Goal: Information Seeking & Learning: Learn about a topic

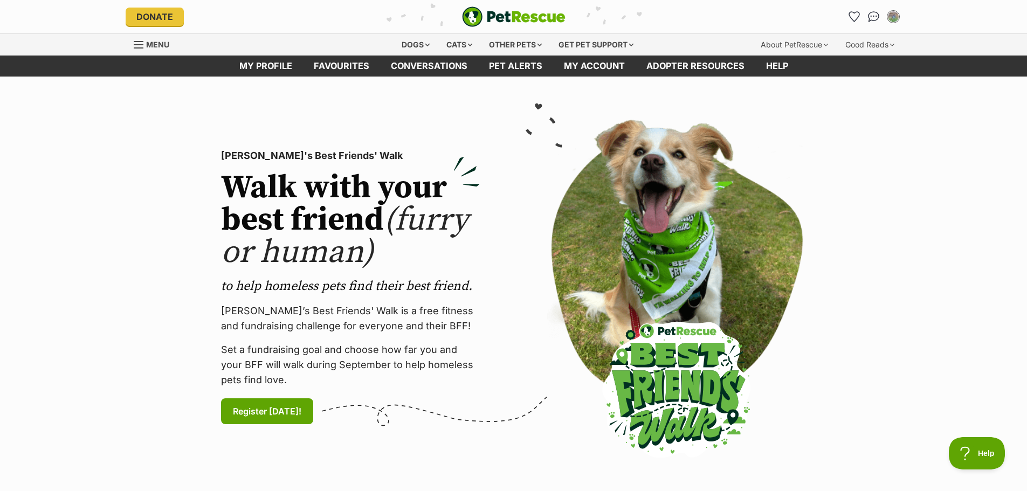
click at [908, 94] on section "PetRescue's Best Friends' Walk Walk with your best friend (furry or human) to h…" at bounding box center [513, 288] width 1027 height 422
click at [426, 43] on div "Dogs" at bounding box center [415, 45] width 43 height 22
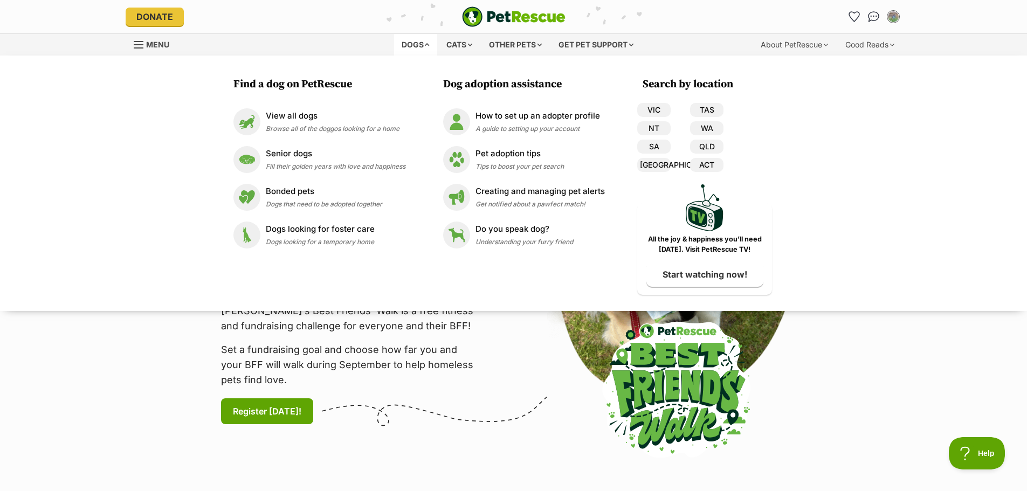
click at [426, 43] on div "Dogs" at bounding box center [415, 45] width 43 height 22
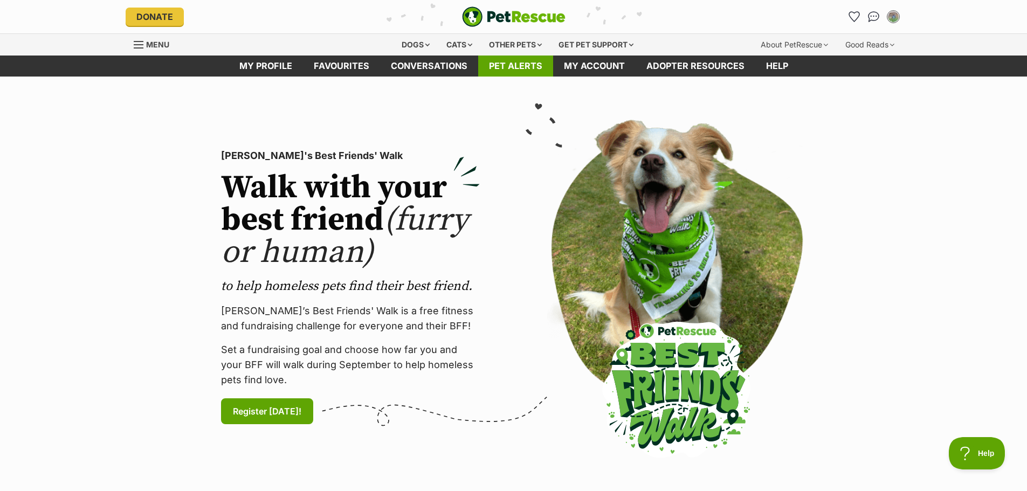
click at [494, 66] on link "Pet alerts" at bounding box center [515, 66] width 75 height 21
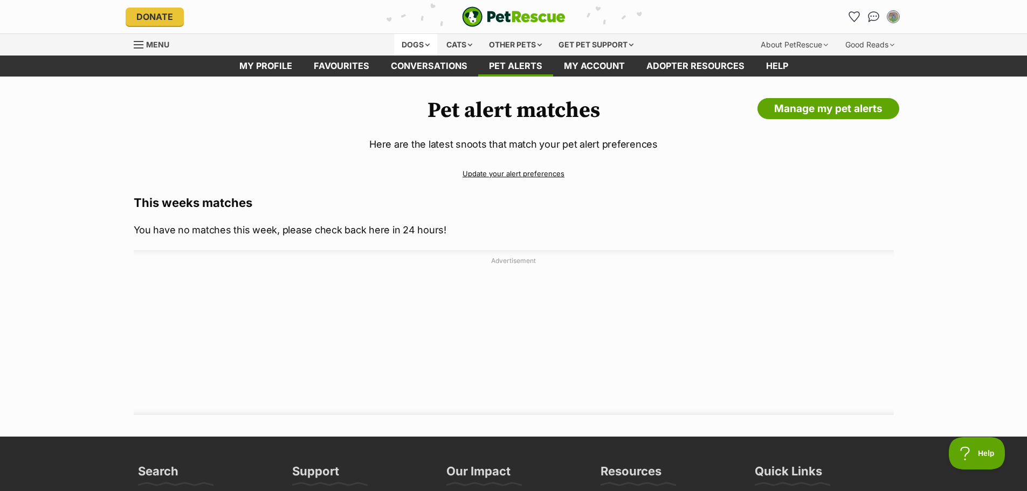
click at [429, 47] on div "Dogs" at bounding box center [415, 45] width 43 height 22
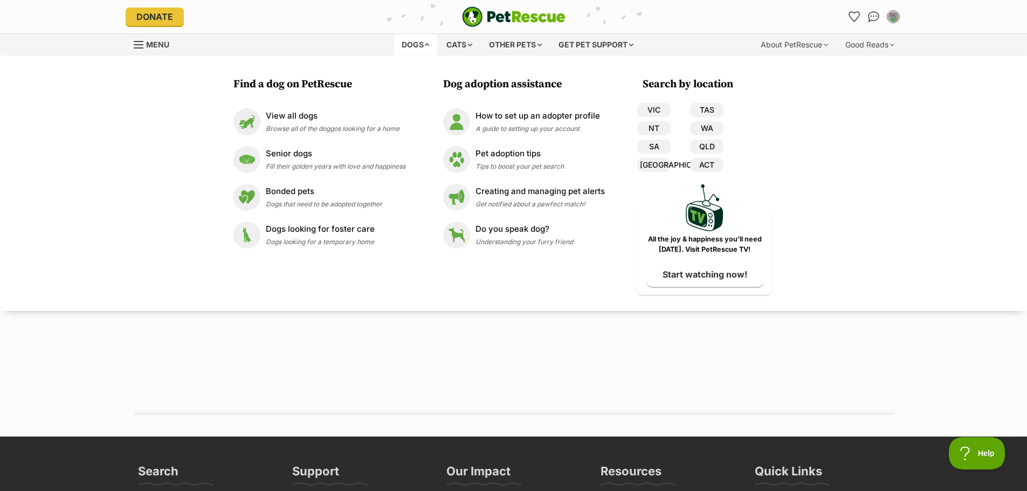
click at [843, 182] on div "Find a dog on PetRescue View all dogs Browse all of the doggos looking for a ho…" at bounding box center [513, 184] width 1027 height 256
click at [164, 340] on div at bounding box center [514, 337] width 760 height 135
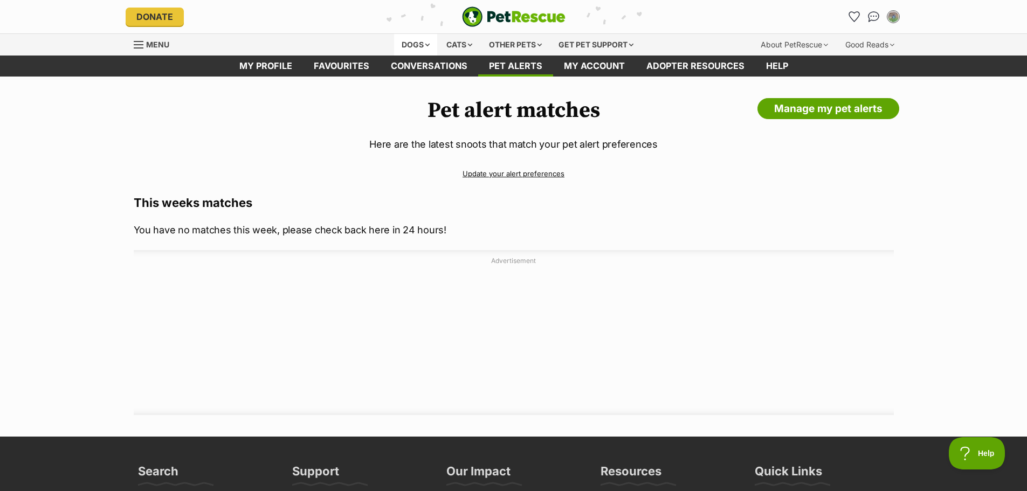
drag, startPoint x: 426, startPoint y: 37, endPoint x: 421, endPoint y: 41, distance: 6.1
click at [424, 39] on div "Dogs" at bounding box center [415, 45] width 43 height 22
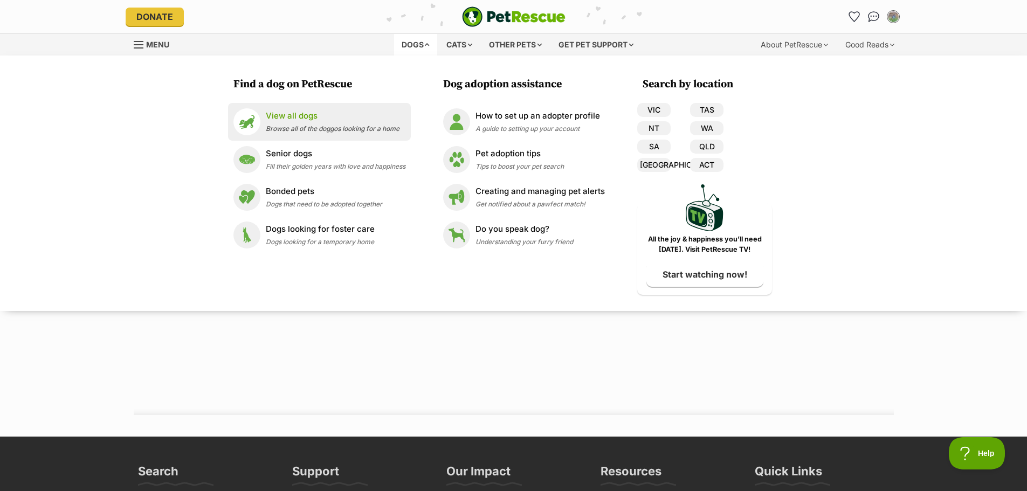
click at [285, 120] on p "View all dogs" at bounding box center [333, 116] width 134 height 12
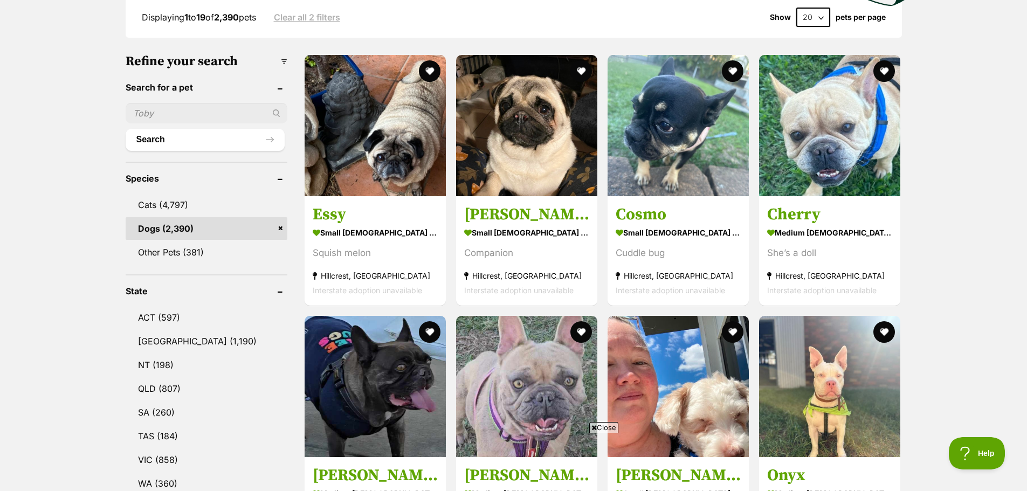
scroll to position [324, 0]
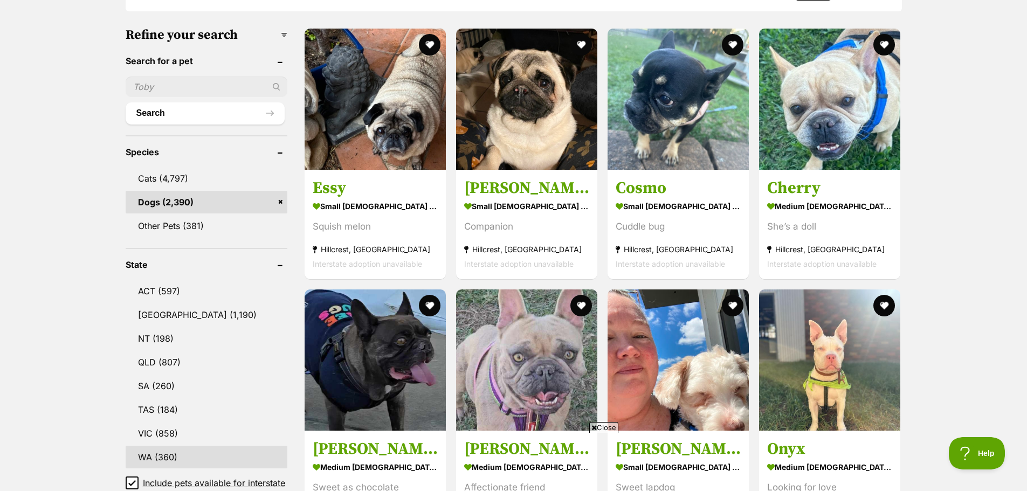
click at [154, 448] on link "WA (360)" at bounding box center [207, 457] width 162 height 23
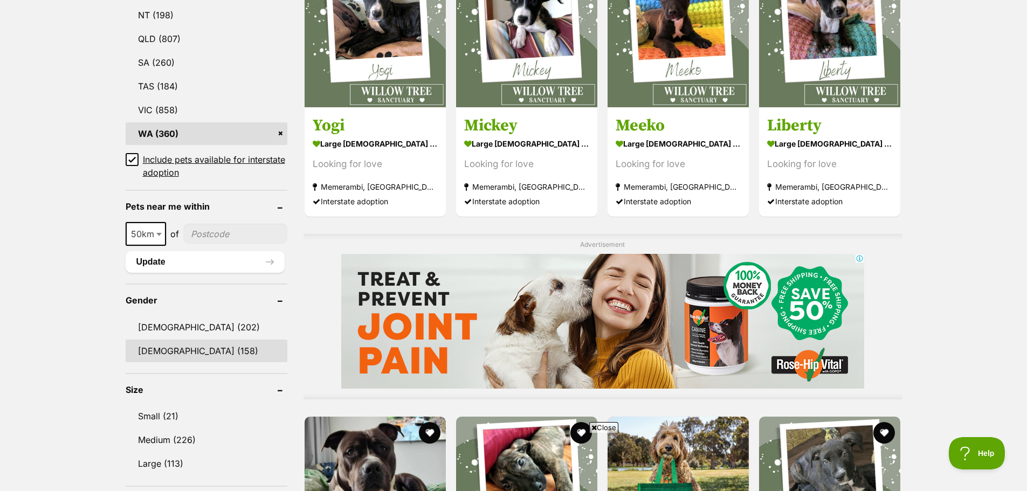
click at [160, 340] on link "Female (158)" at bounding box center [207, 351] width 162 height 23
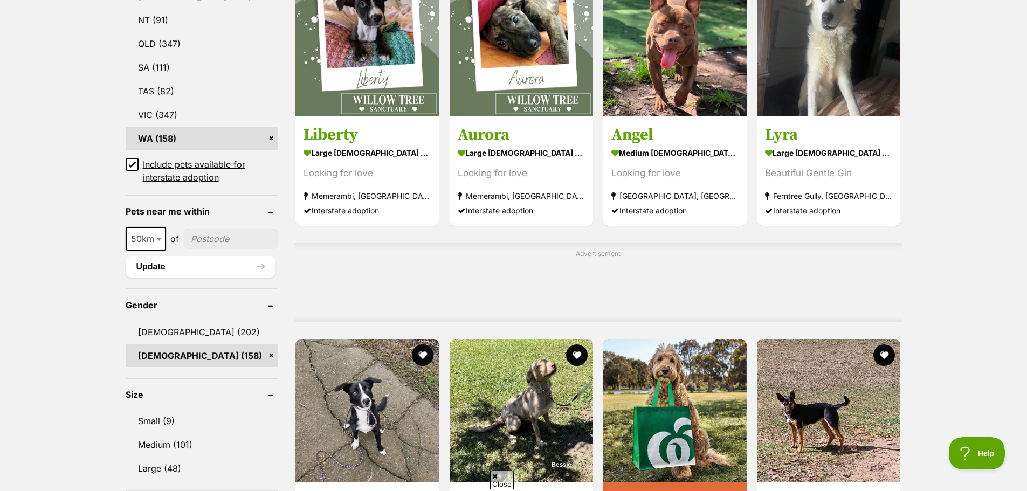
scroll to position [701, 0]
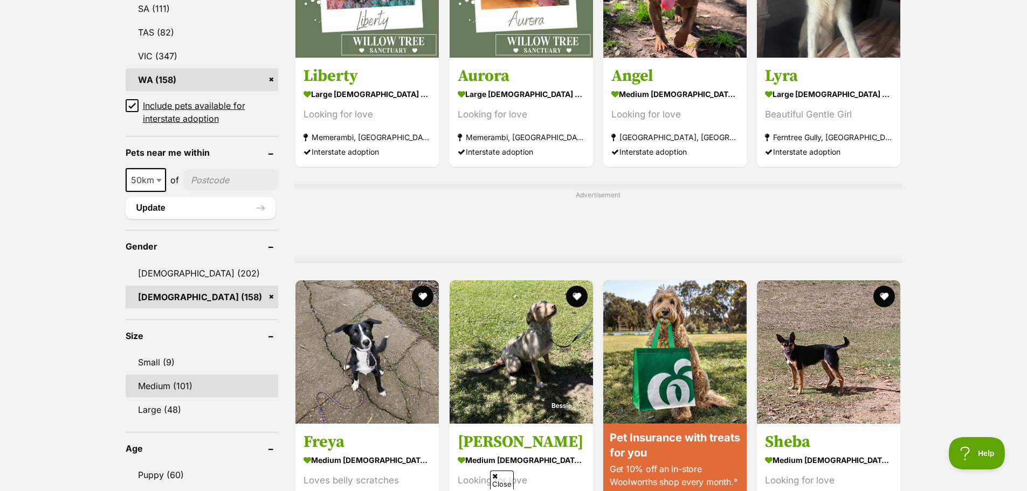
click at [158, 377] on link "Medium (101)" at bounding box center [202, 386] width 153 height 23
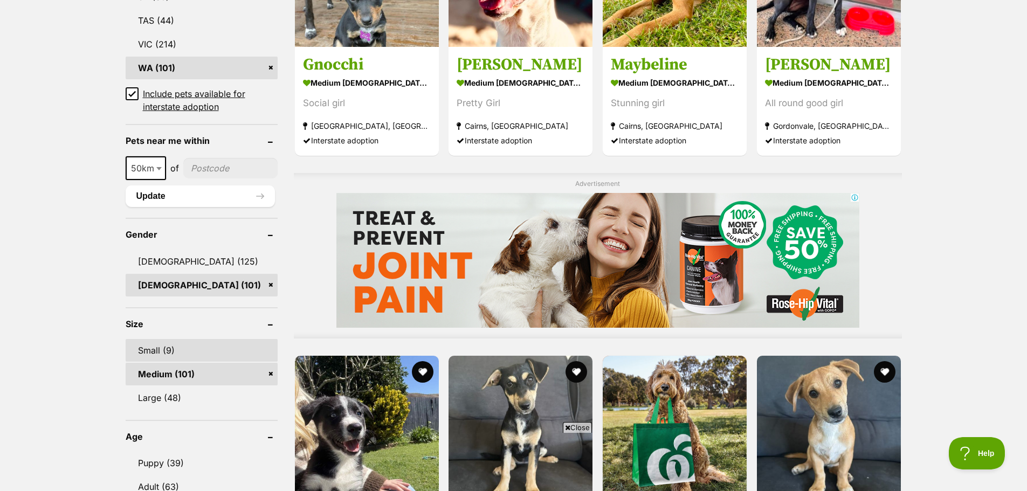
scroll to position [863, 0]
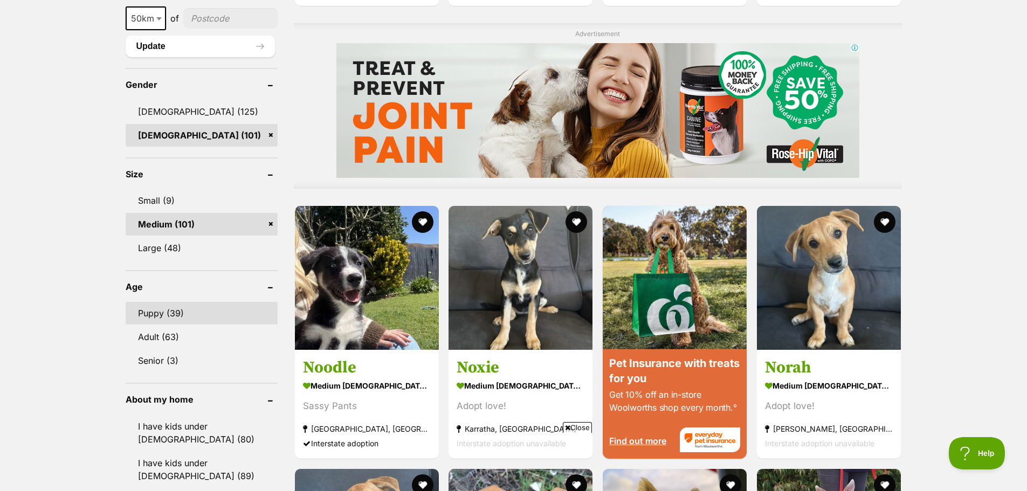
click at [176, 310] on link "Puppy (39)" at bounding box center [202, 313] width 152 height 23
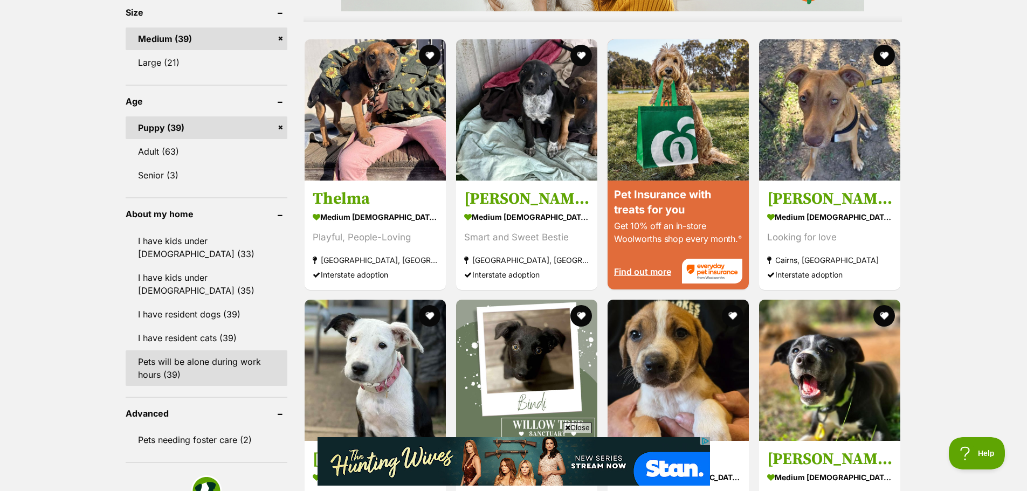
click at [181, 356] on link "Pets will be alone during work hours (39)" at bounding box center [207, 369] width 162 height 36
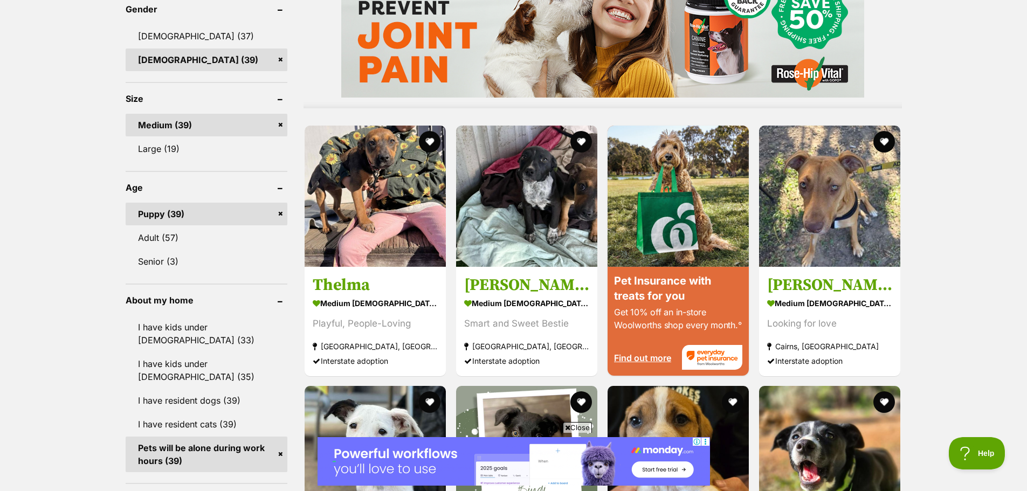
scroll to position [1025, 0]
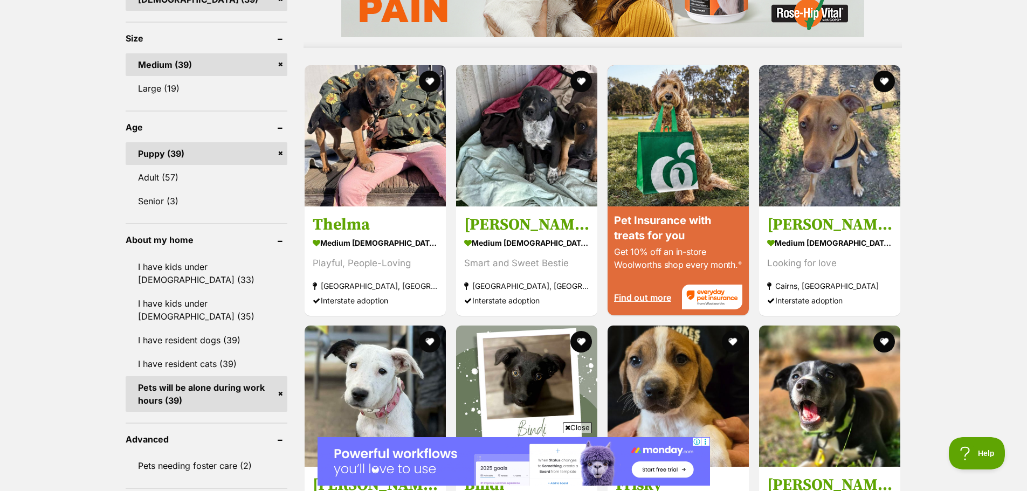
drag, startPoint x: 115, startPoint y: 215, endPoint x: 192, endPoint y: 211, distance: 76.7
click at [192, 211] on div "Displaying 1 to 19 of 39 pets Clear all 7 filters Show 20 40 60 pets per page V…" at bounding box center [513, 240] width 1027 height 1945
click at [109, 214] on div "Displaying 1 to 19 of 39 pets Clear all 7 filters Show 20 40 60 pets per page V…" at bounding box center [513, 240] width 1027 height 1945
drag, startPoint x: 102, startPoint y: 214, endPoint x: 293, endPoint y: 359, distance: 239.8
click at [293, 359] on div "Displaying 1 to 19 of 39 pets Clear all 7 filters Show 20 40 60 pets per page V…" at bounding box center [513, 240] width 1027 height 1945
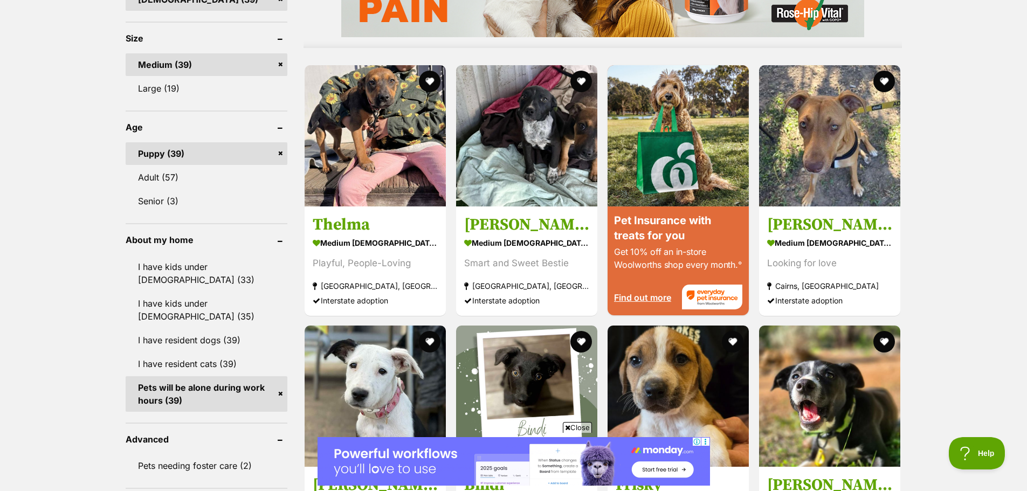
click at [293, 358] on div "Refine your search Search for a pet Search Species Cats (2) Dogs (95) Other Pet…" at bounding box center [514, 269] width 777 height 1834
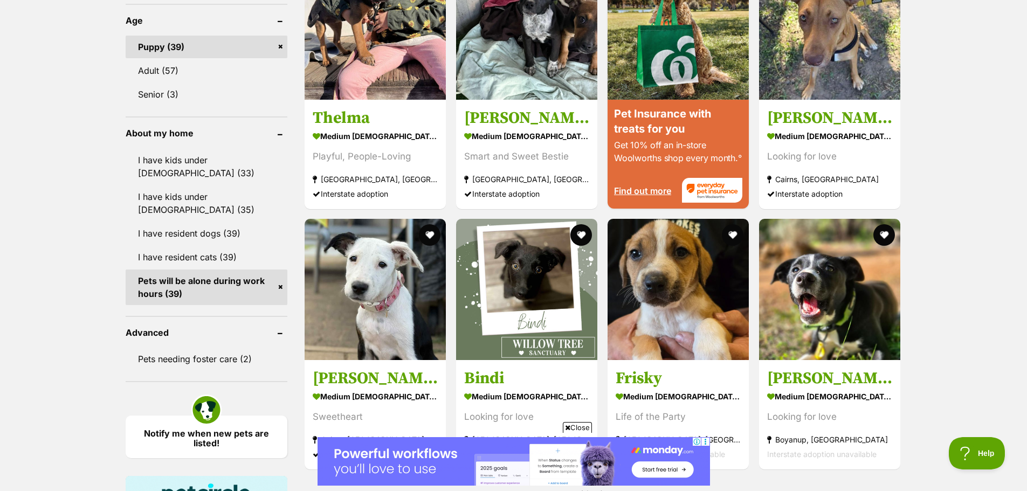
scroll to position [1133, 0]
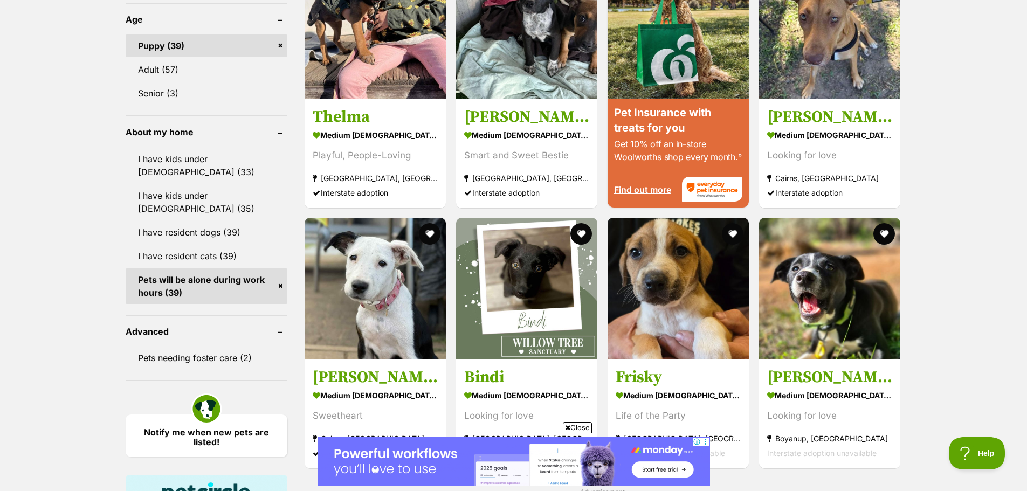
click at [294, 359] on div "Refine your search Search for a pet Search Species Cats (2) Dogs (95) Other Pet…" at bounding box center [514, 161] width 777 height 1834
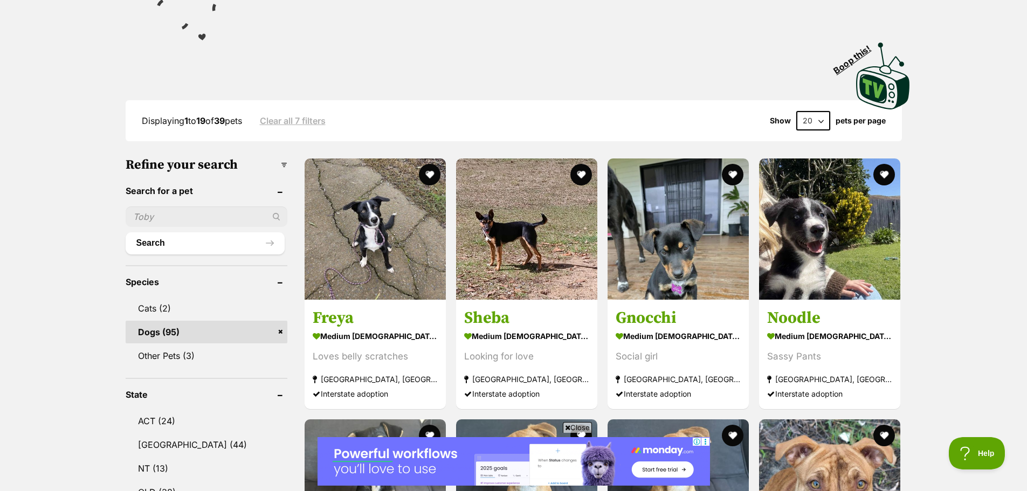
scroll to position [216, 0]
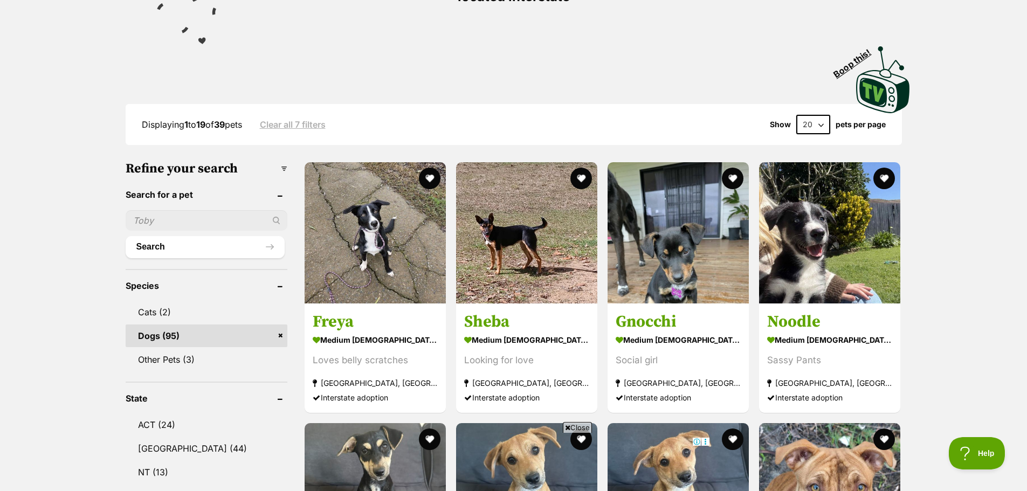
scroll to position [0, 0]
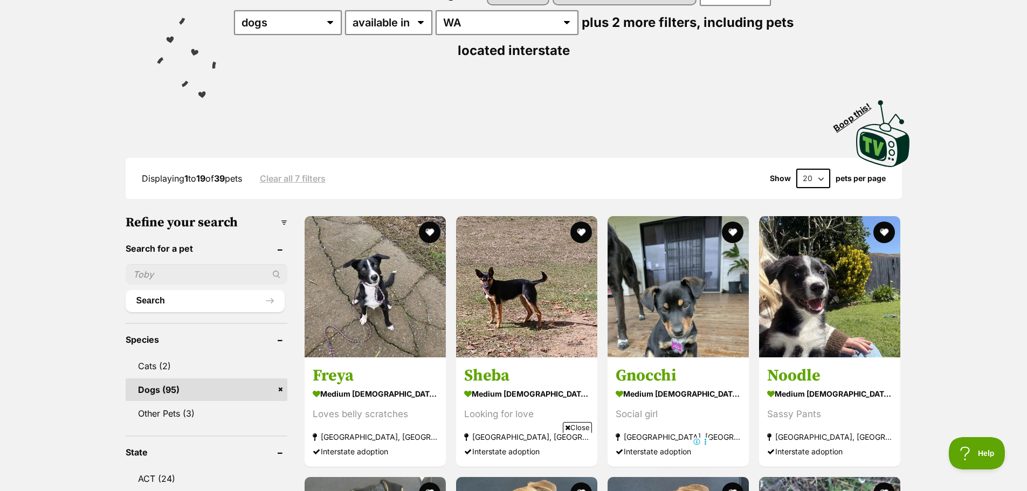
drag, startPoint x: 928, startPoint y: 205, endPoint x: 936, endPoint y: 203, distance: 8.2
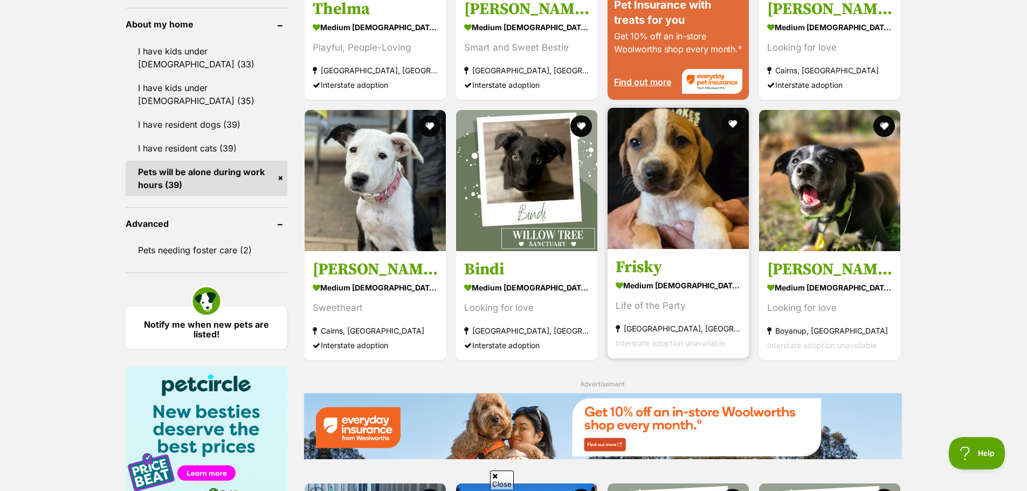
scroll to position [0, 0]
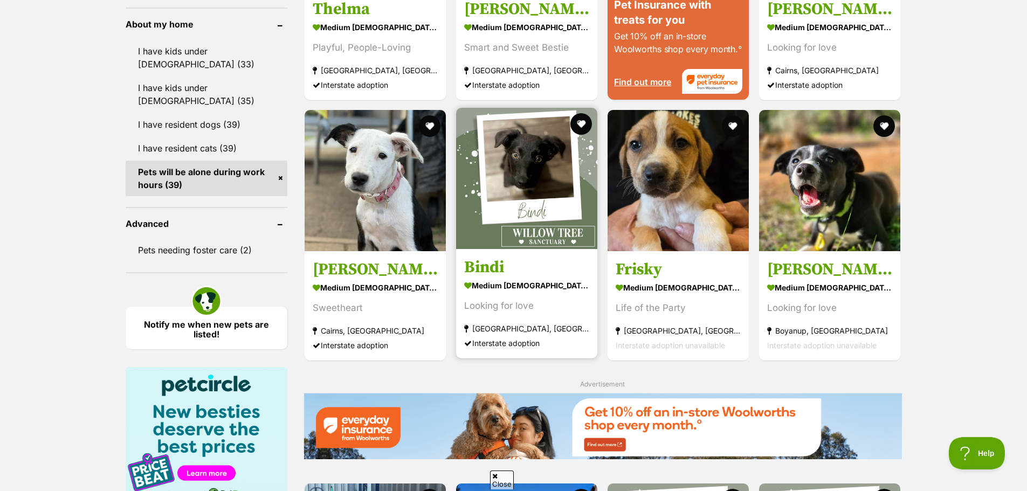
click at [540, 193] on img at bounding box center [526, 178] width 141 height 141
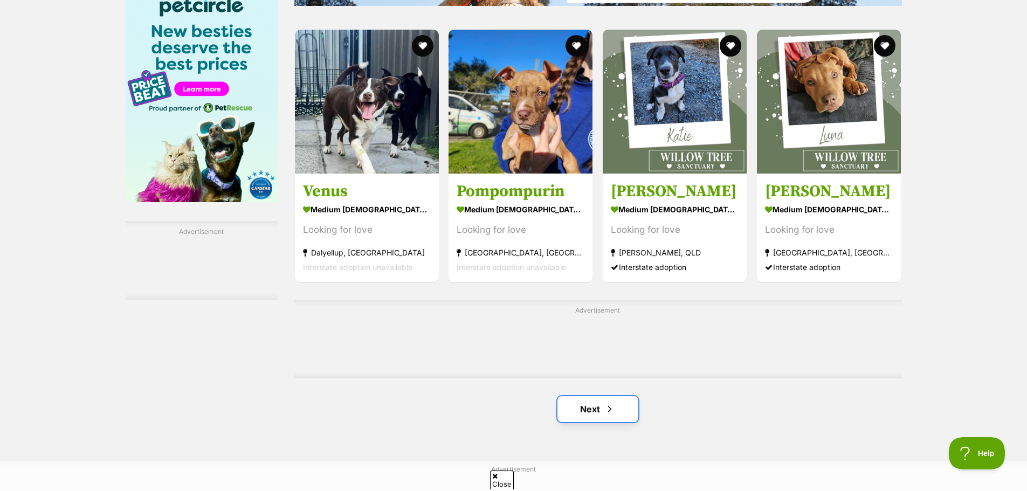
click at [591, 396] on link "Next" at bounding box center [598, 409] width 81 height 26
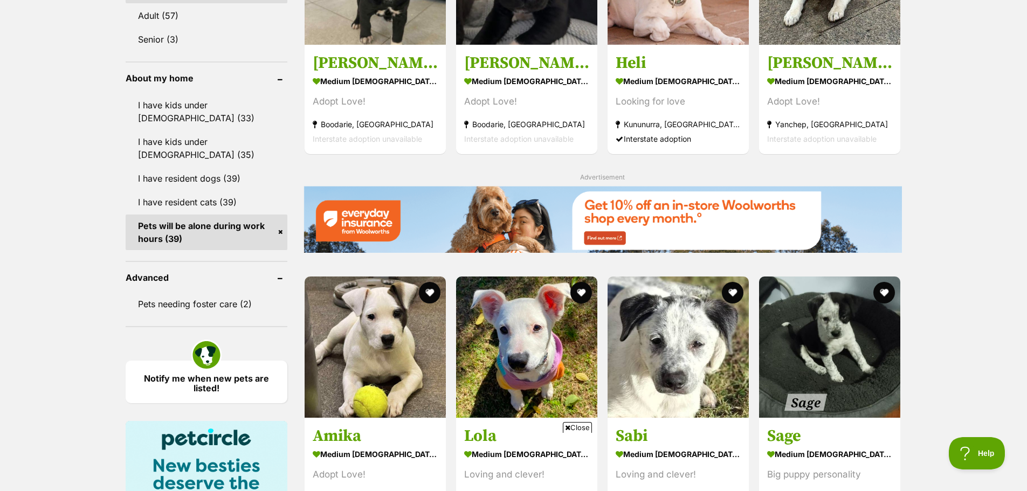
scroll to position [863, 0]
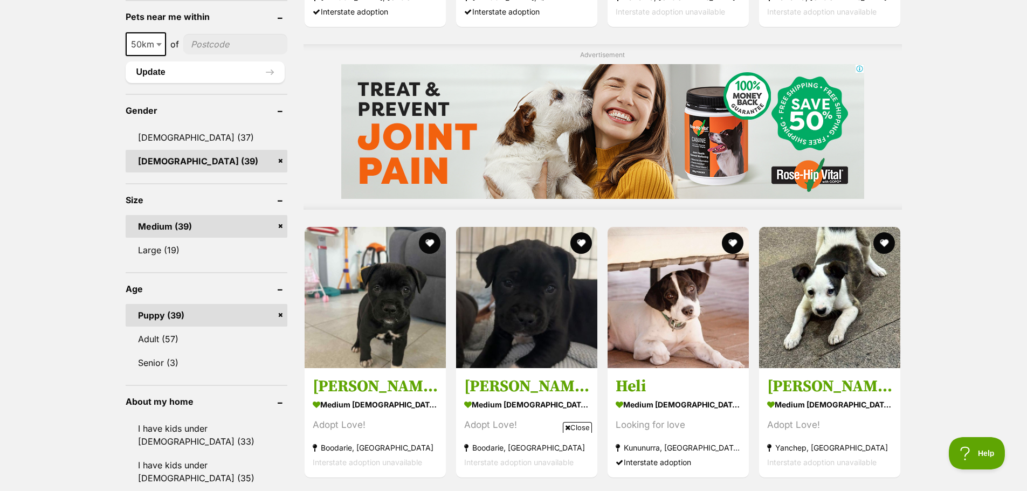
click at [962, 236] on div "Displaying 21 to 39 of 39 pets Clear all 7 filters Show 20 40 60 pets per page …" at bounding box center [513, 402] width 1027 height 1945
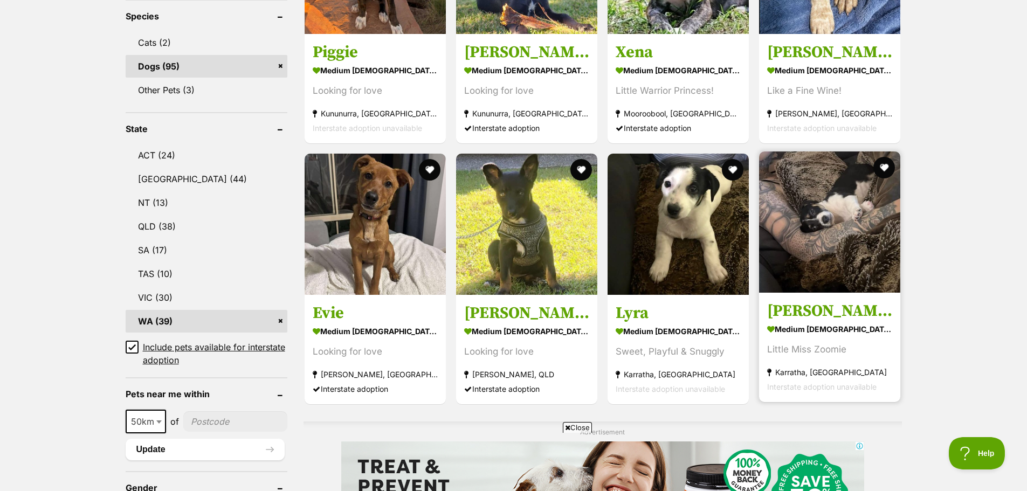
scroll to position [431, 0]
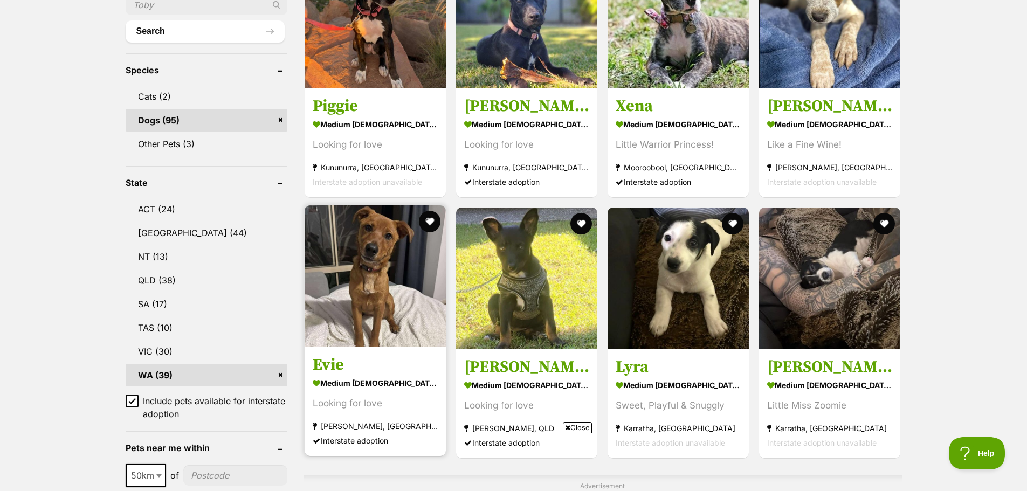
click at [375, 244] on img at bounding box center [375, 275] width 141 height 141
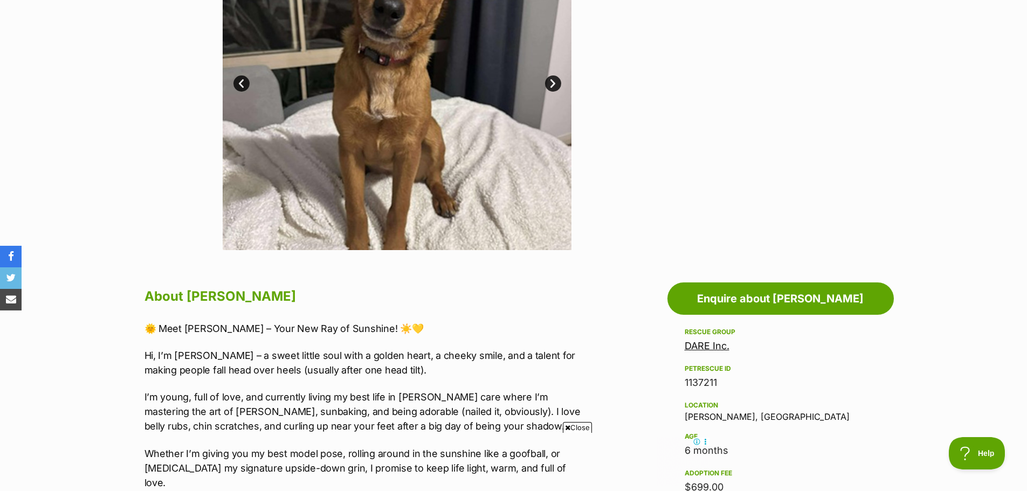
click at [136, 240] on div "Available 1 of 3 images 1 of 3 images 1 of 3 images Next Prev 1 2 3" at bounding box center [513, 68] width 1027 height 366
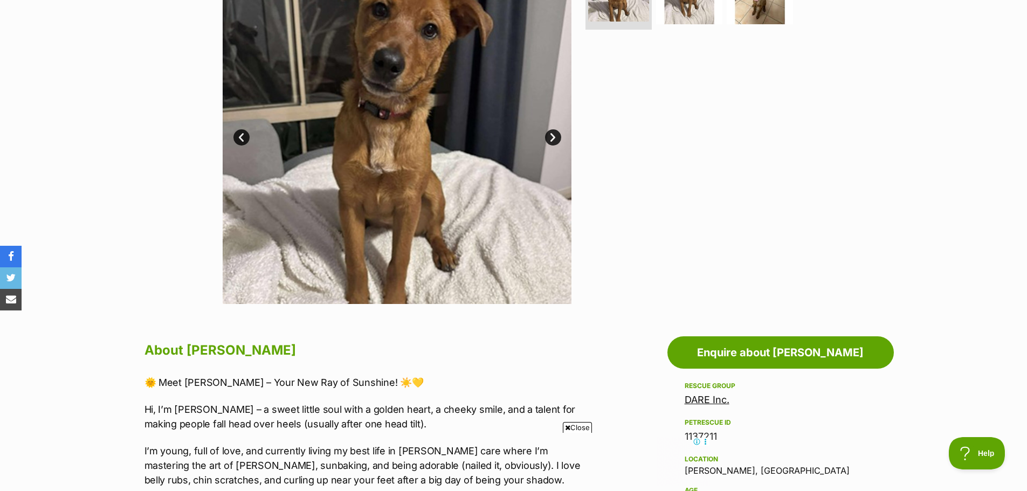
click at [549, 135] on link "Next" at bounding box center [553, 137] width 16 height 16
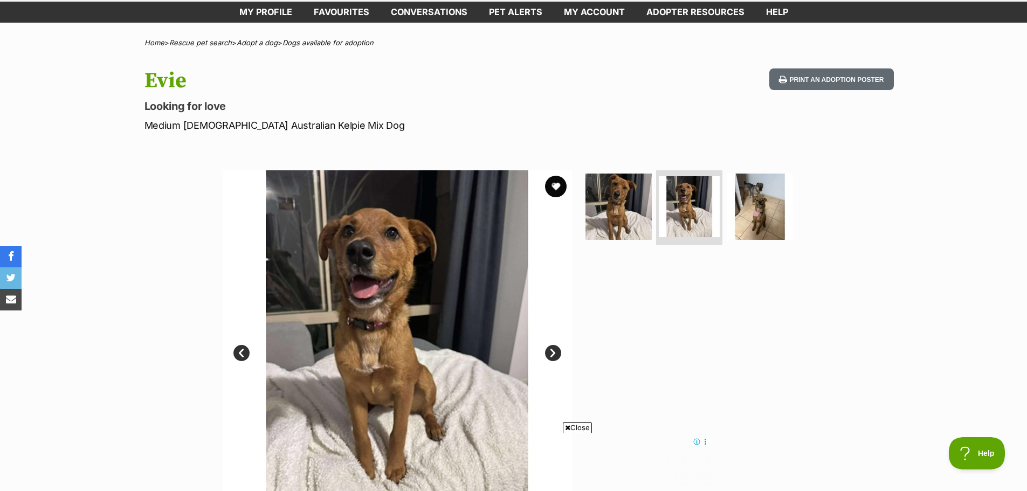
click at [554, 352] on link "Next" at bounding box center [553, 353] width 16 height 16
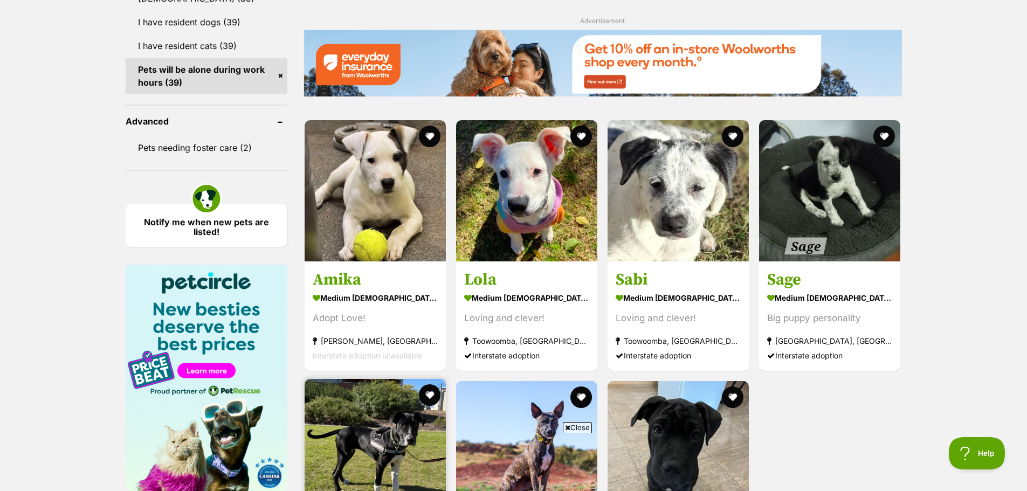
scroll to position [1828, 0]
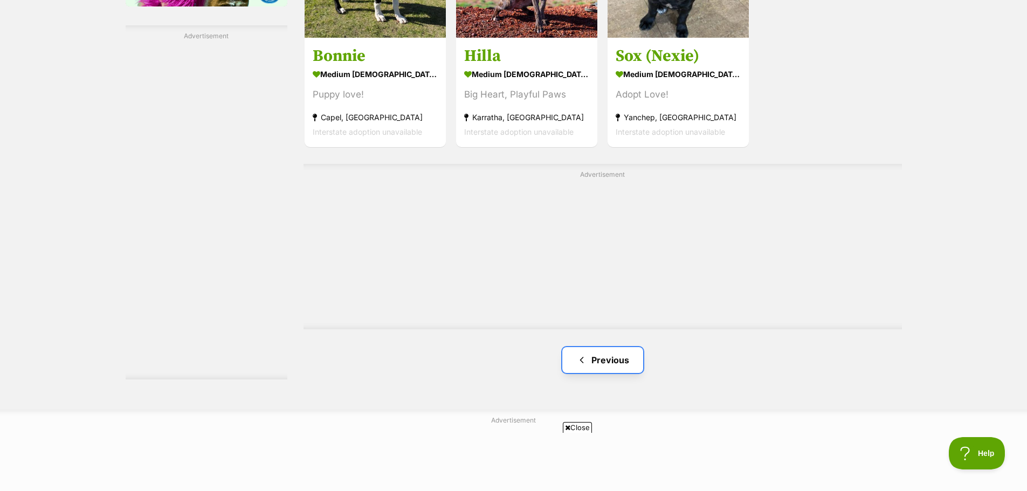
click at [596, 347] on link "Previous" at bounding box center [603, 360] width 81 height 26
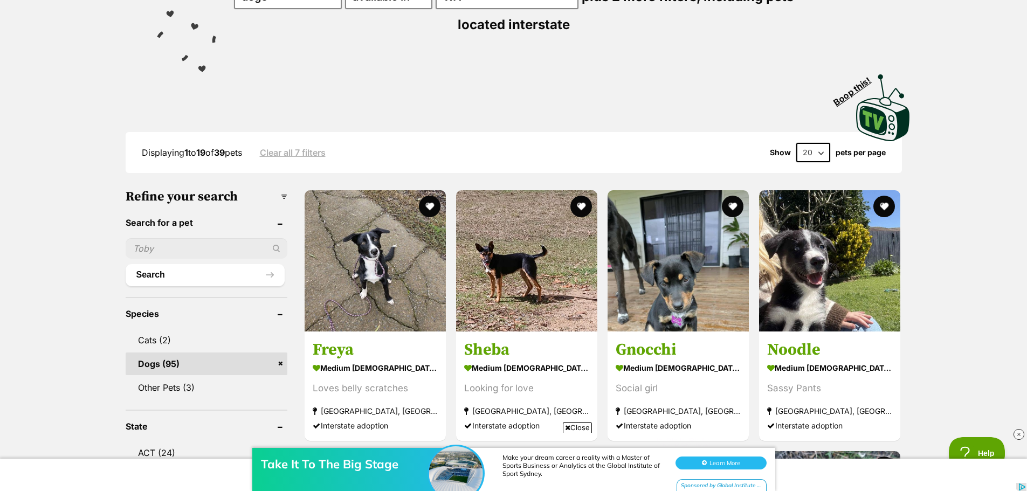
scroll to position [162, 0]
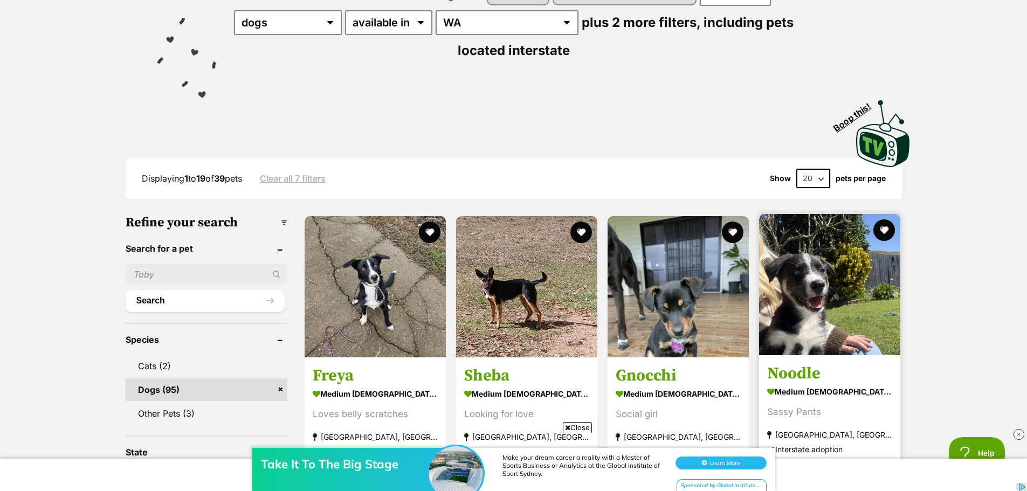
click at [846, 271] on img at bounding box center [829, 284] width 141 height 141
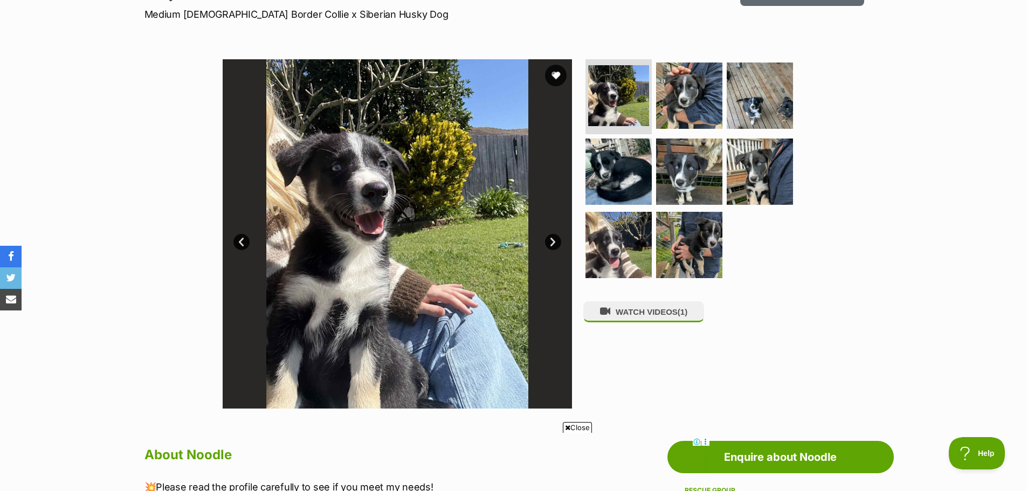
scroll to position [162, 0]
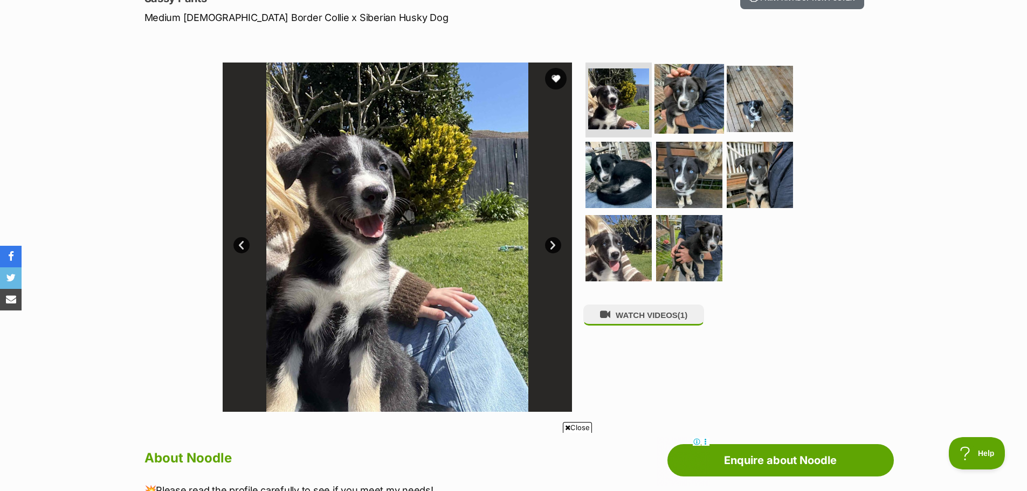
click at [704, 106] on img at bounding box center [690, 99] width 70 height 70
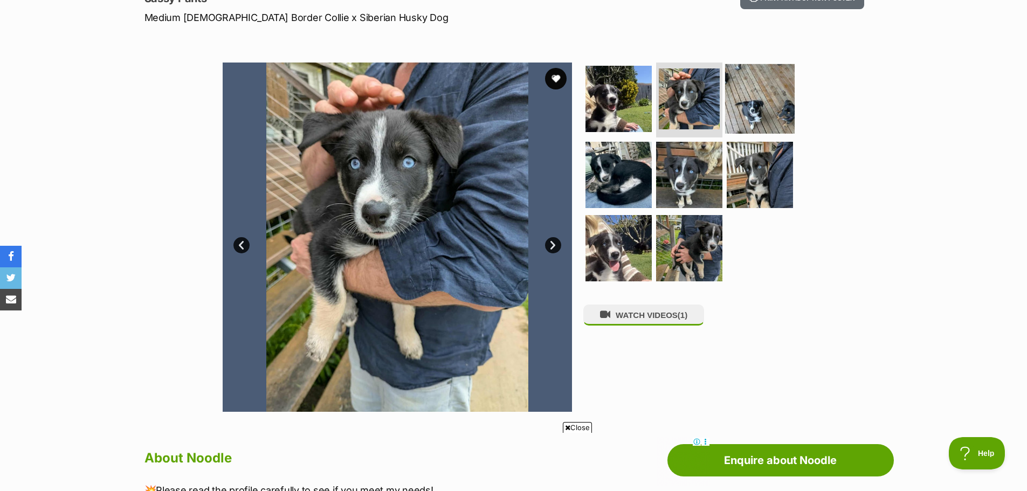
click at [762, 94] on img at bounding box center [760, 99] width 70 height 70
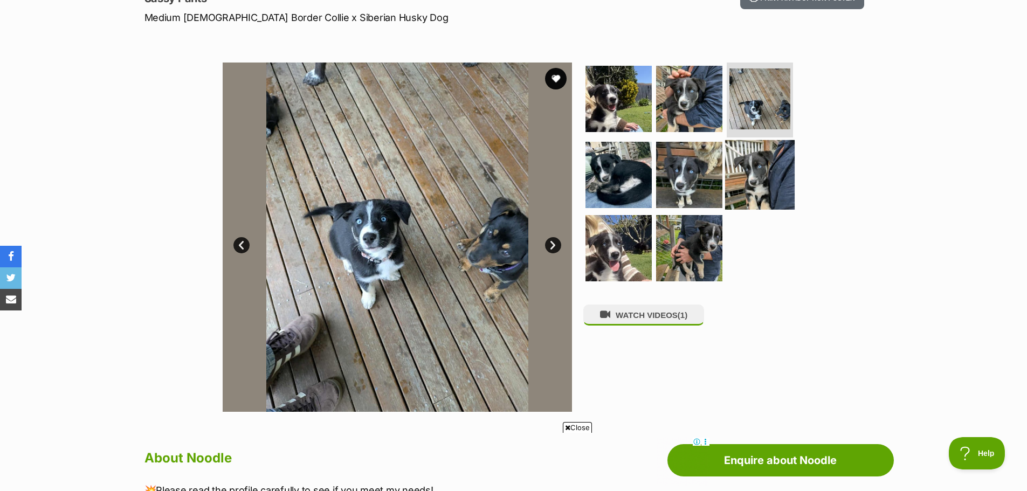
click at [769, 157] on img at bounding box center [760, 175] width 70 height 70
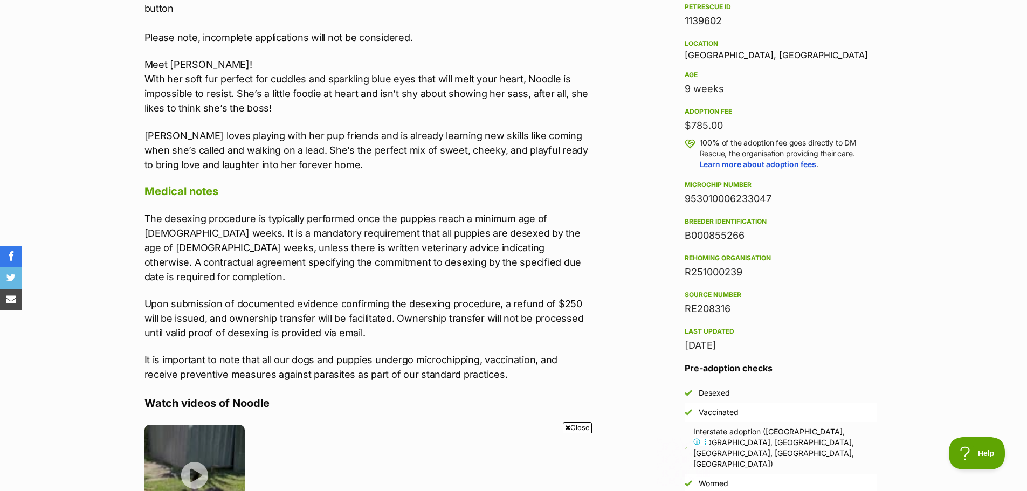
scroll to position [701, 0]
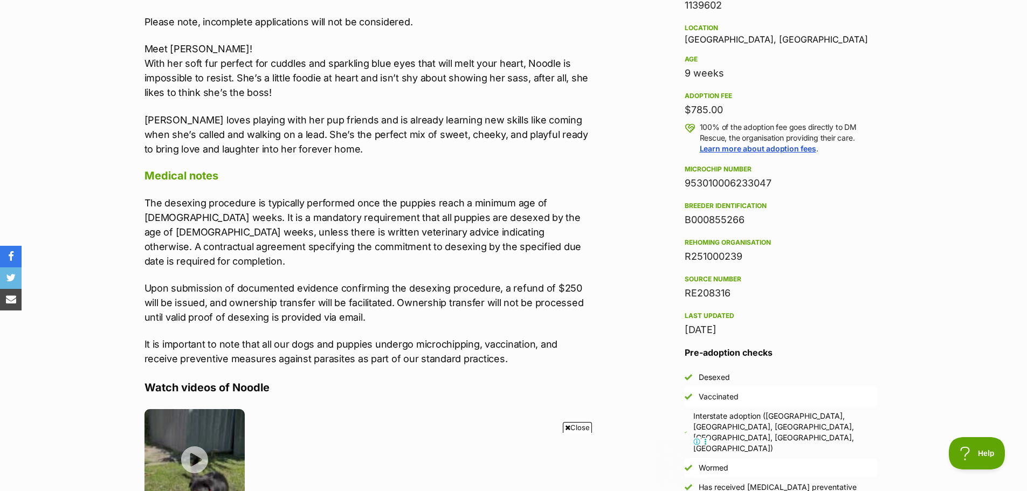
click at [882, 333] on aside "Rescue group DM Rescue PetRescue ID 1139602 Location Grafton, NSW Age 9 weeks A…" at bounding box center [781, 222] width 227 height 549
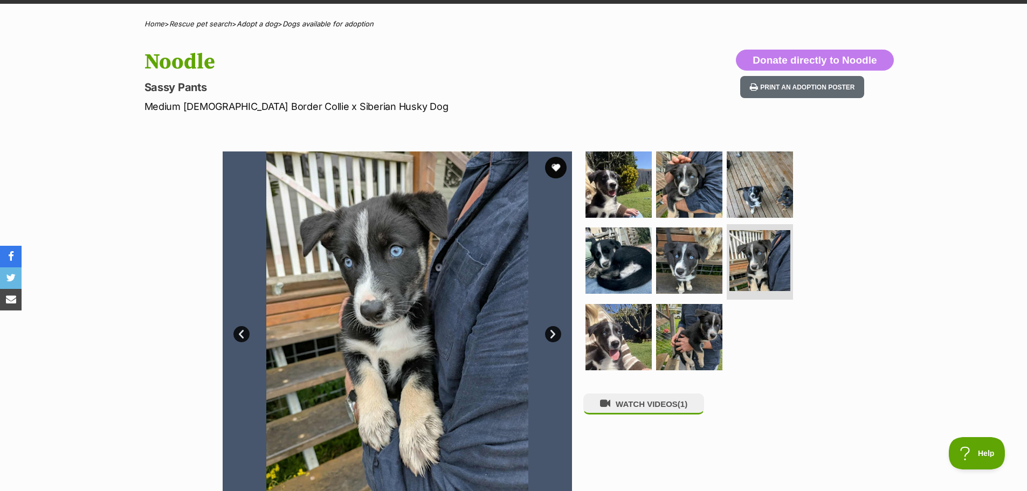
scroll to position [0, 0]
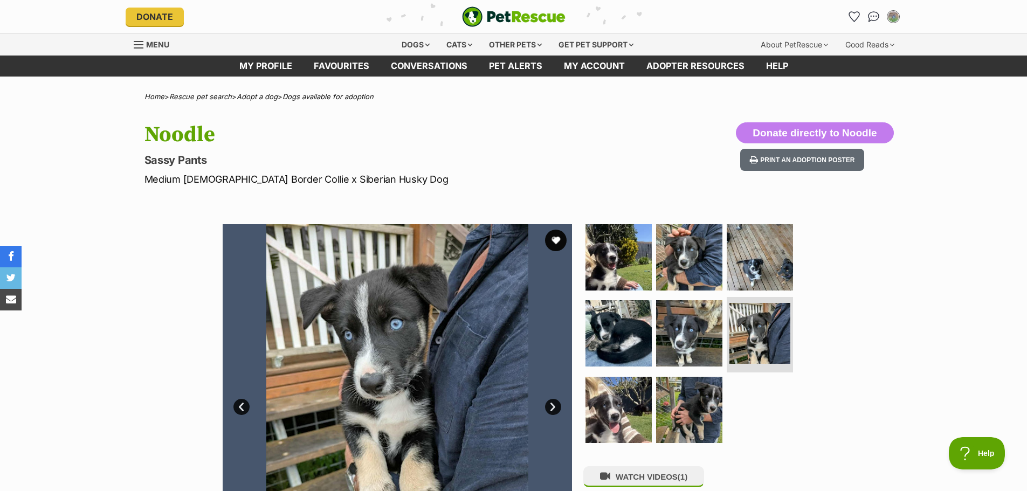
click at [389, 177] on p "Medium Female Border Collie x Siberian Husky Dog" at bounding box center [373, 179] width 456 height 15
drag, startPoint x: 389, startPoint y: 177, endPoint x: 388, endPoint y: 182, distance: 5.6
click at [389, 177] on p "Medium Female Border Collie x Siberian Husky Dog" at bounding box center [373, 179] width 456 height 15
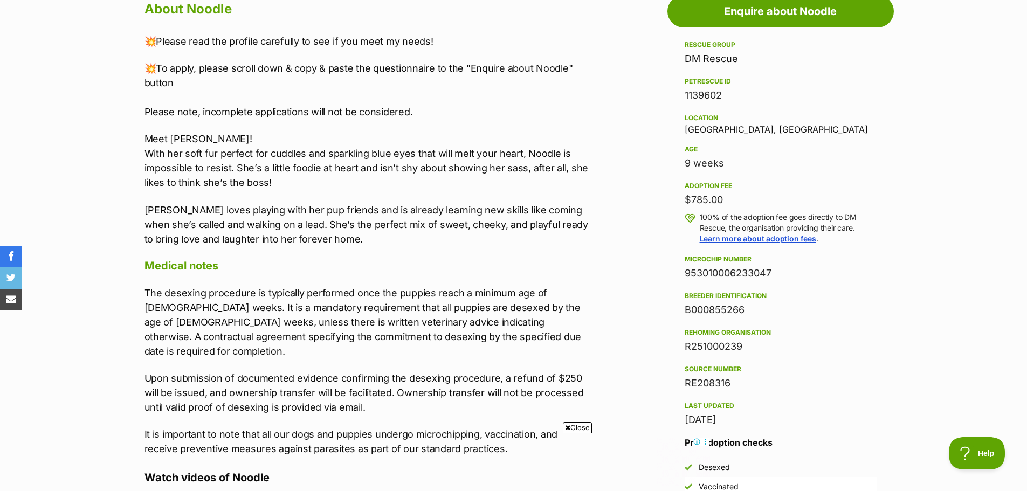
scroll to position [647, 0]
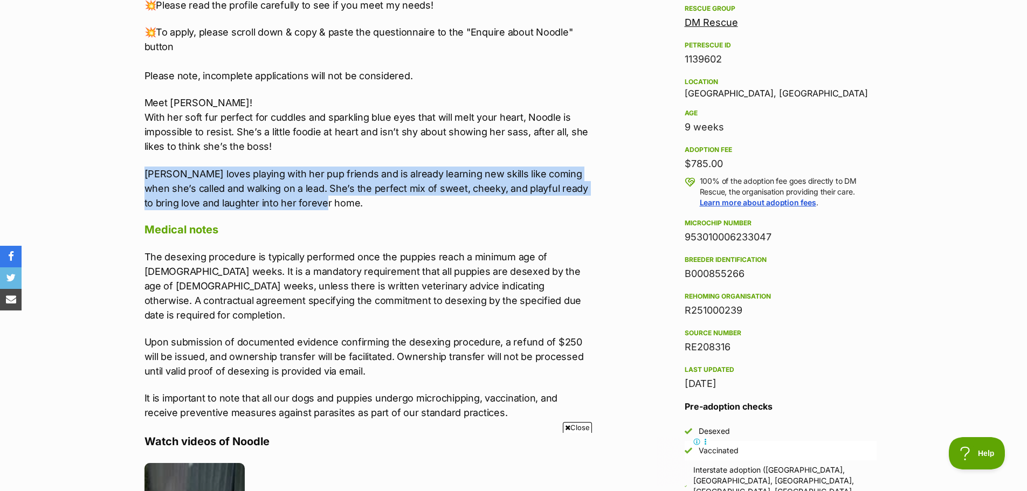
drag, startPoint x: 164, startPoint y: 167, endPoint x: 603, endPoint y: 205, distance: 440.6
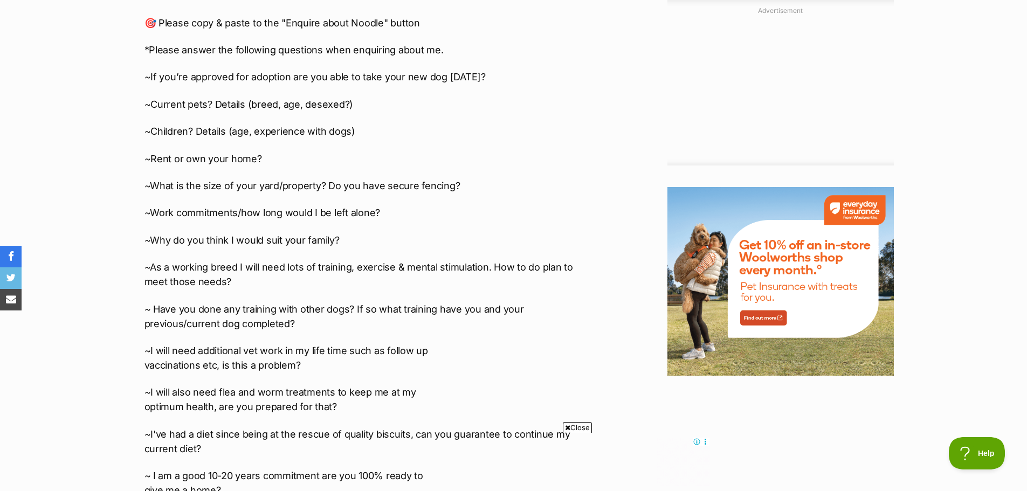
scroll to position [1263, 0]
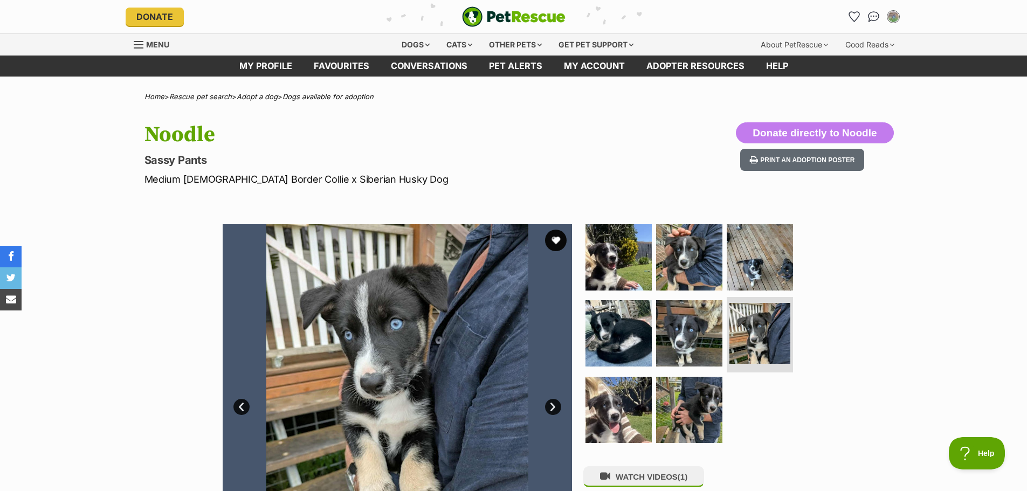
scroll to position [54, 0]
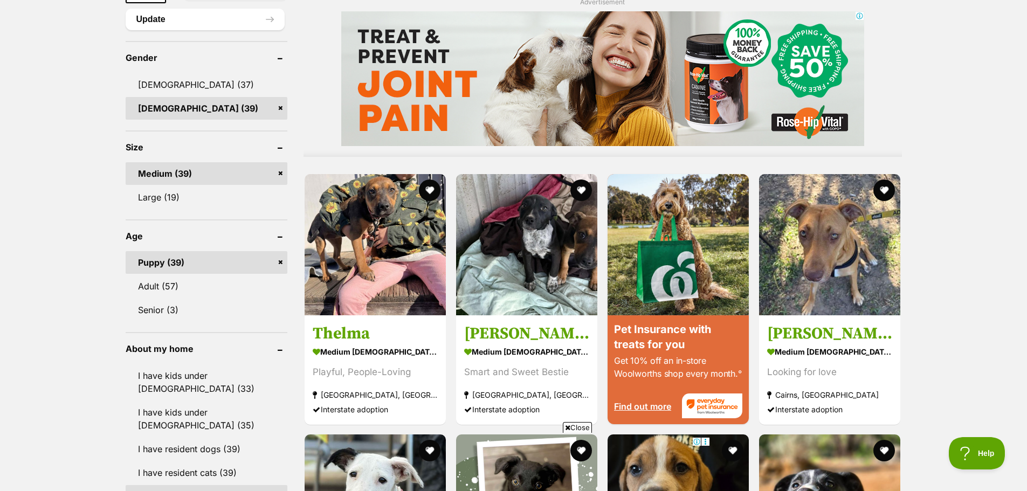
scroll to position [917, 0]
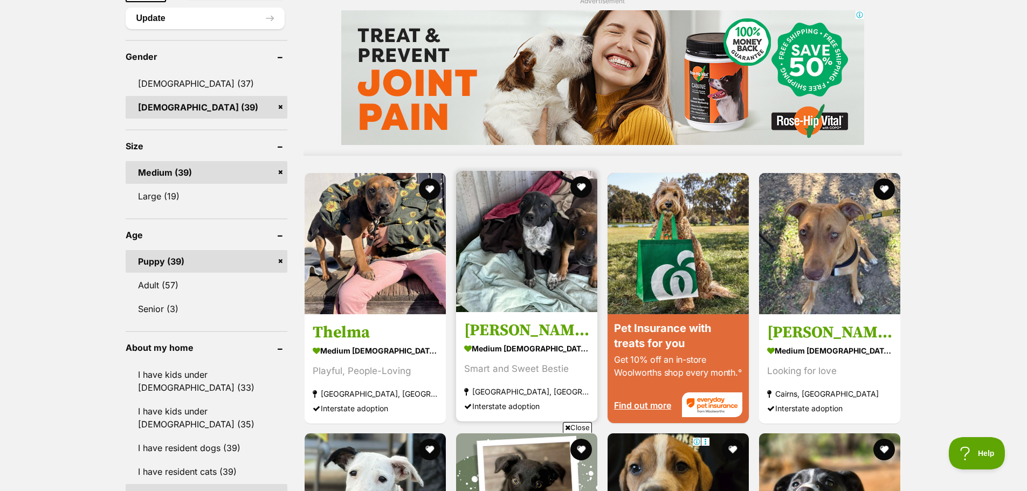
click at [527, 209] on img at bounding box center [526, 241] width 141 height 141
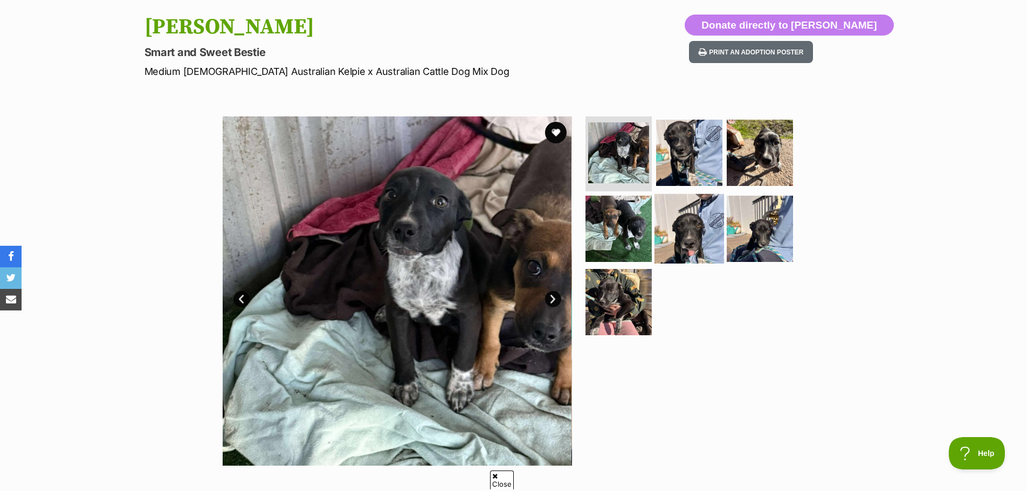
click at [685, 218] on img at bounding box center [690, 229] width 70 height 70
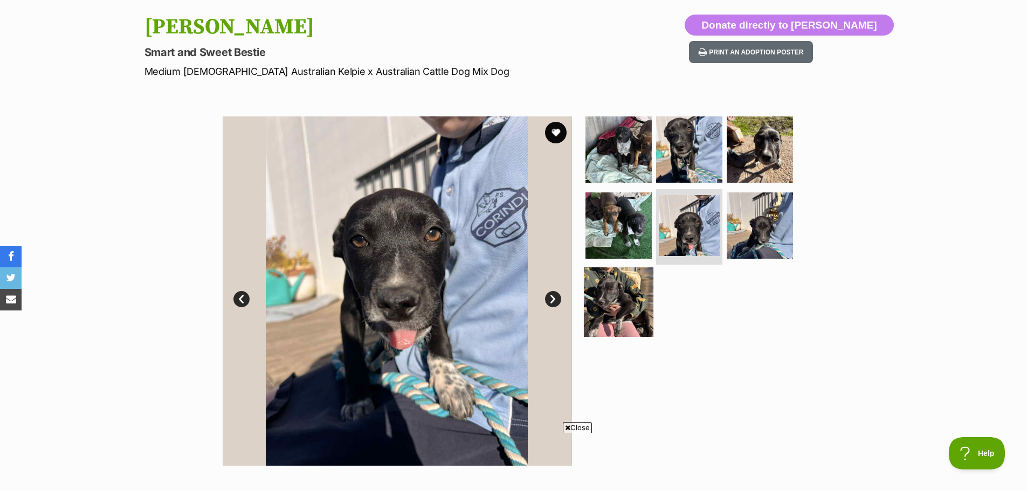
click at [644, 310] on img at bounding box center [619, 302] width 70 height 70
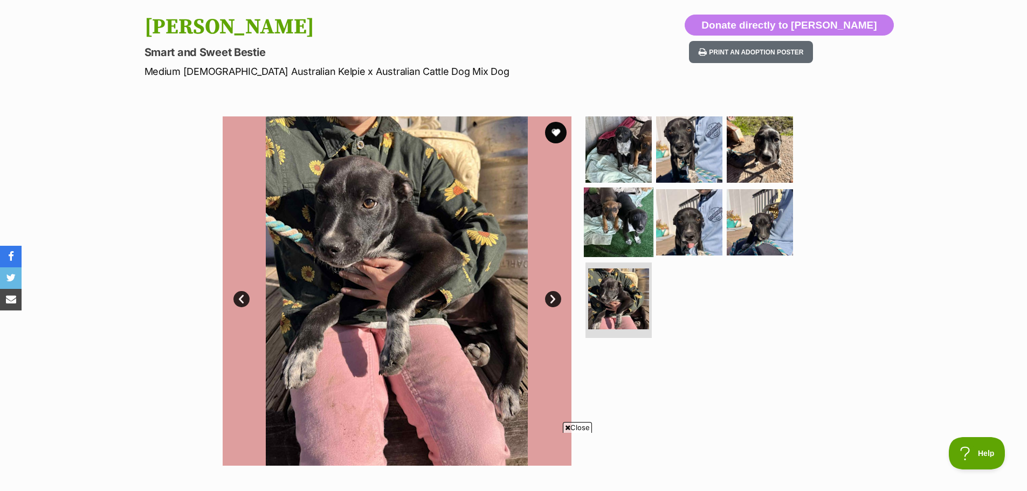
click at [626, 218] on img at bounding box center [619, 223] width 70 height 70
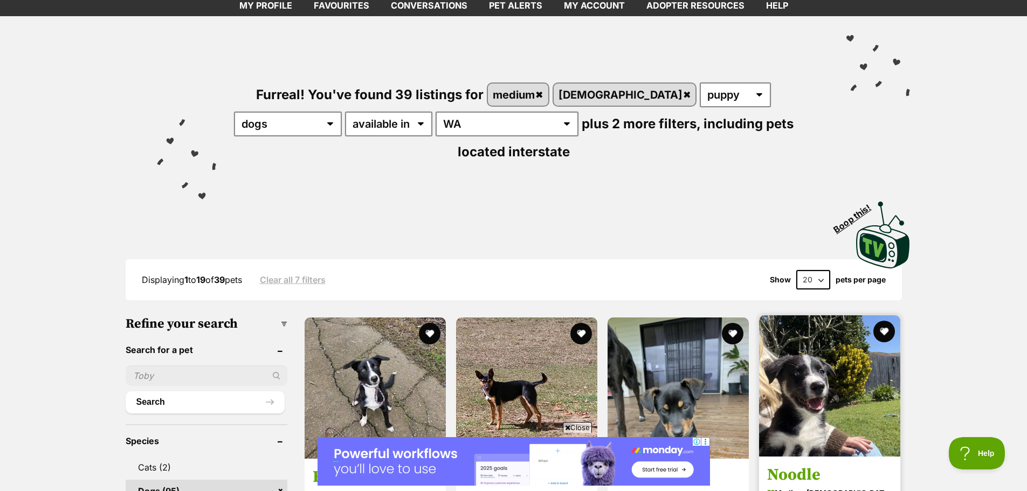
scroll to position [270, 0]
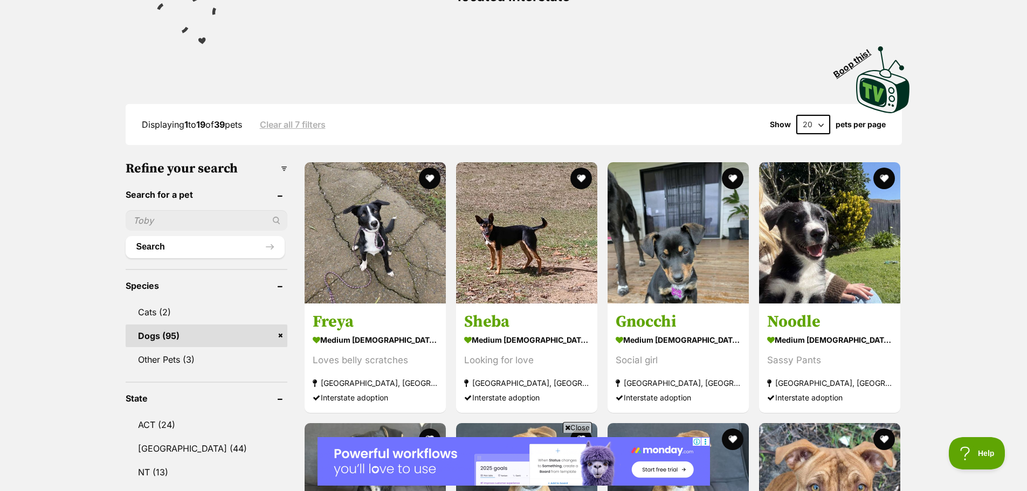
scroll to position [485, 0]
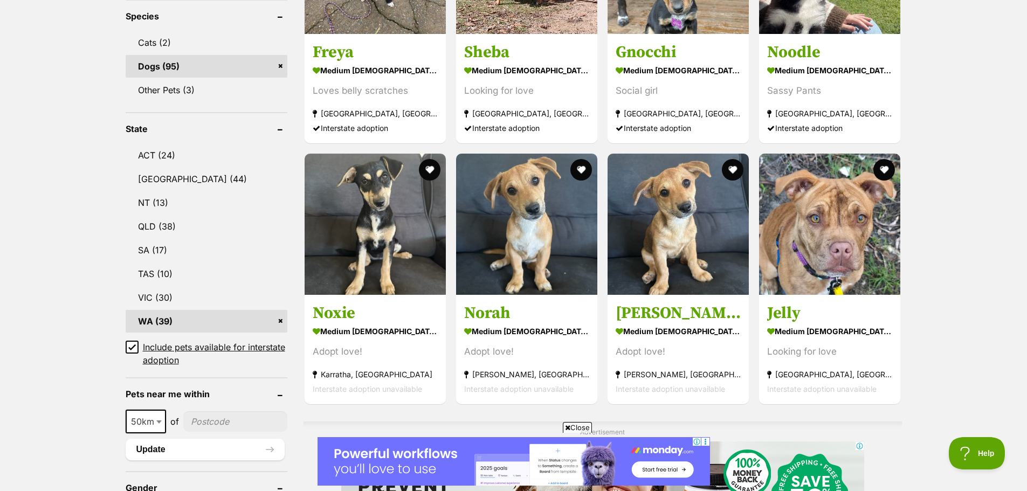
click at [132, 344] on icon at bounding box center [132, 348] width 8 height 8
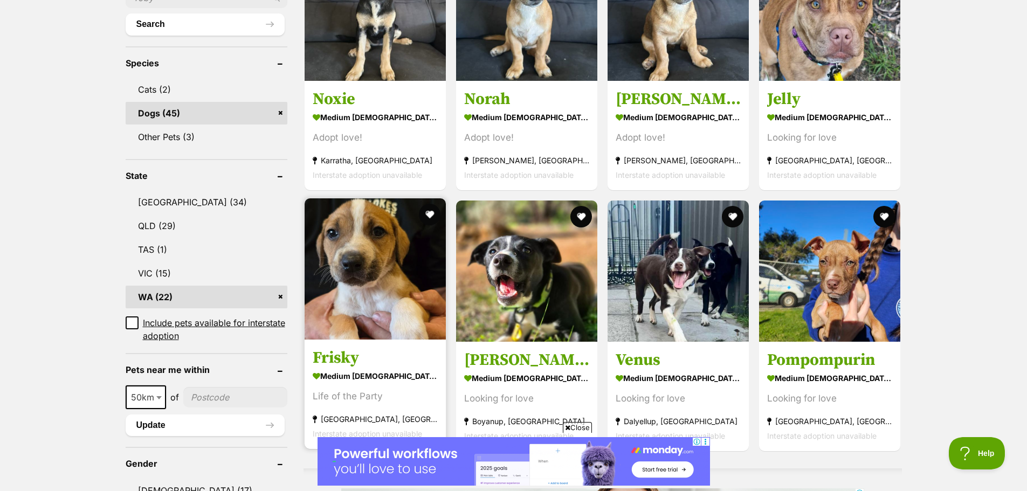
scroll to position [431, 0]
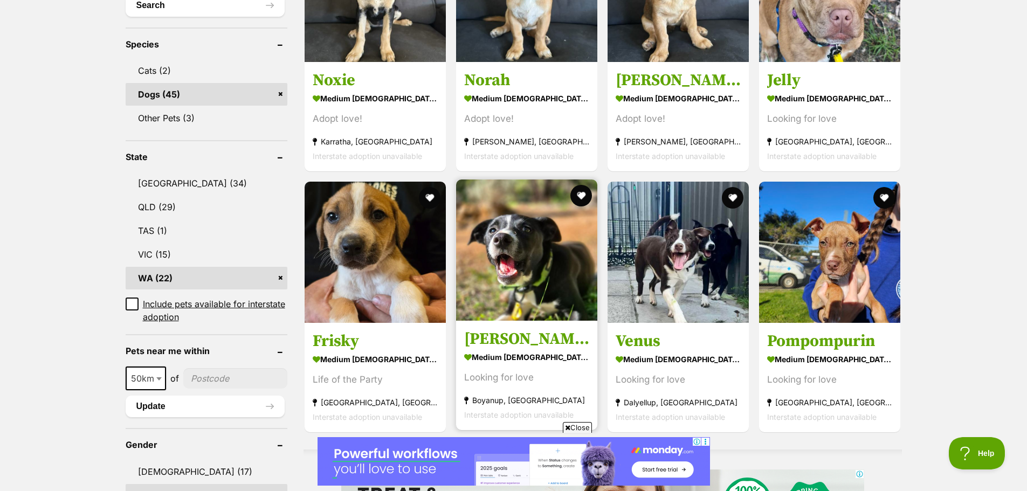
click at [518, 267] on img at bounding box center [526, 250] width 141 height 141
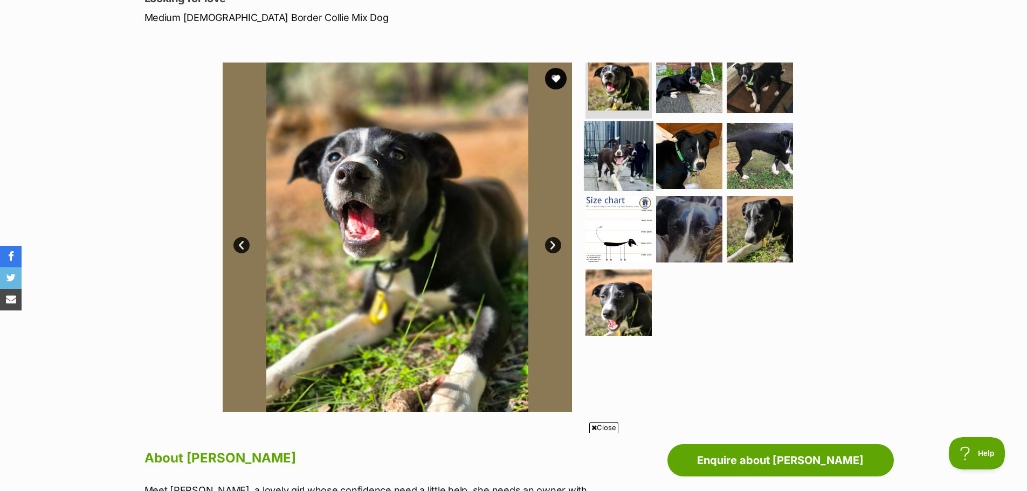
click at [629, 160] on img at bounding box center [619, 156] width 70 height 70
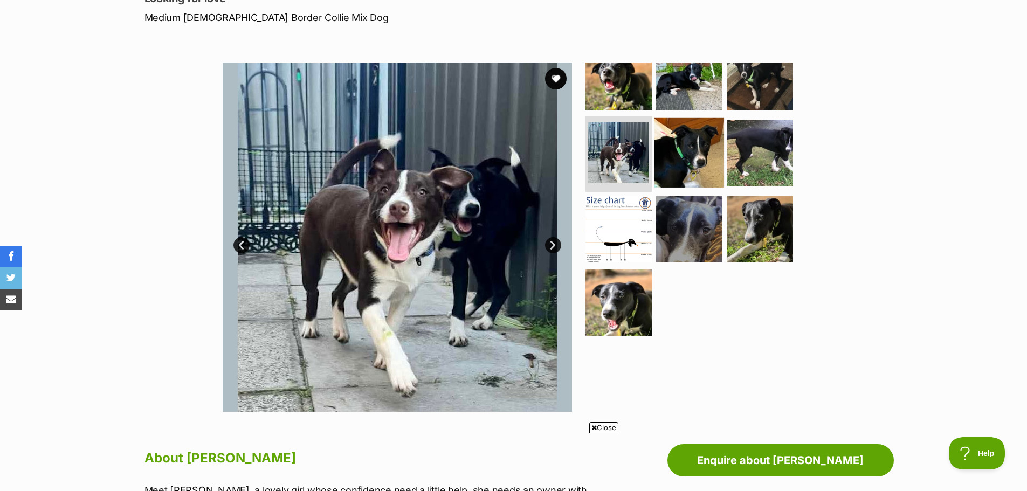
click at [674, 157] on img at bounding box center [690, 153] width 70 height 70
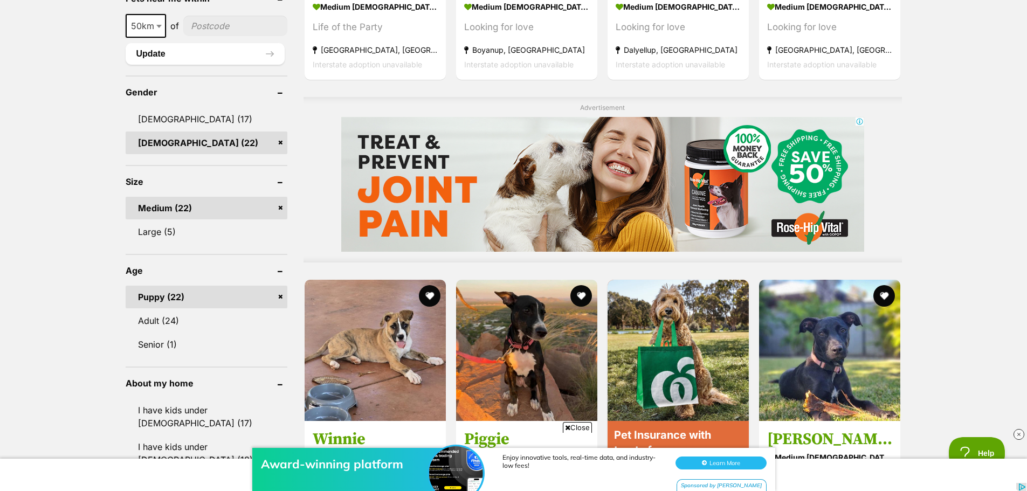
scroll to position [911, 0]
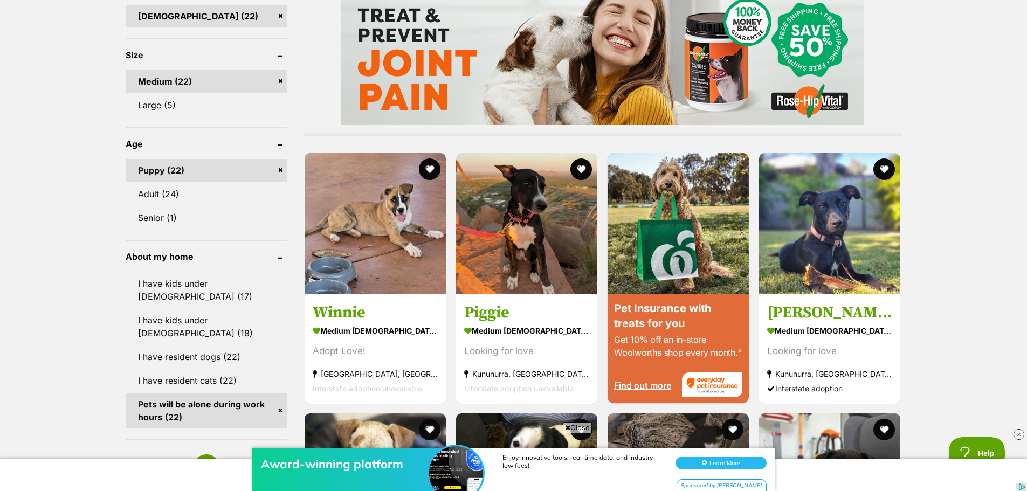
click at [952, 196] on div "Displaying 1 to 19 of 22 pets Clear all 6 filters Show 20 40 60 pets per page V…" at bounding box center [513, 328] width 1027 height 1945
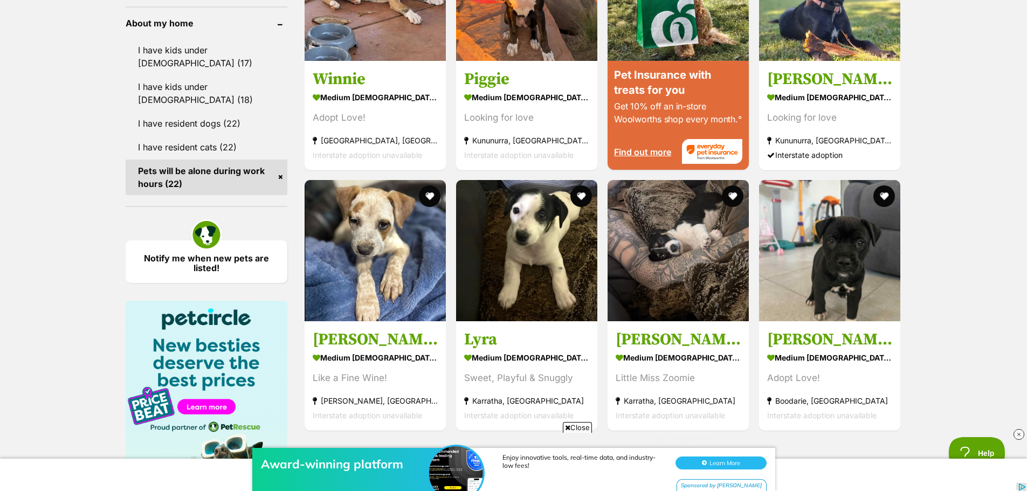
scroll to position [1234, 0]
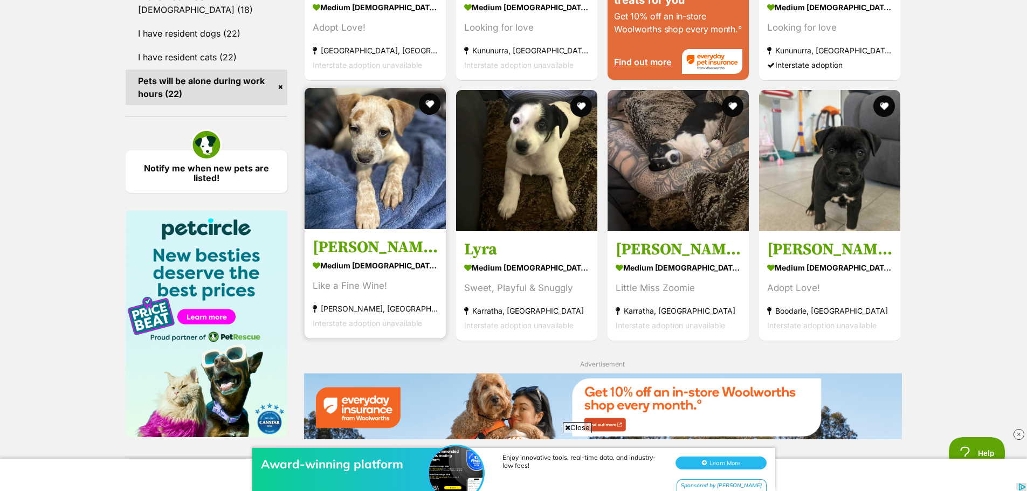
click at [375, 214] on img at bounding box center [375, 158] width 141 height 141
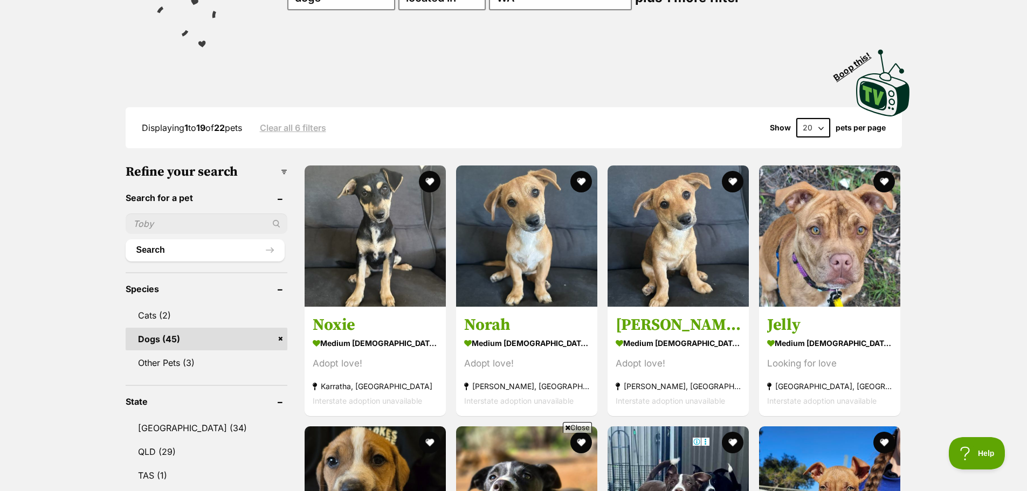
scroll to position [176, 0]
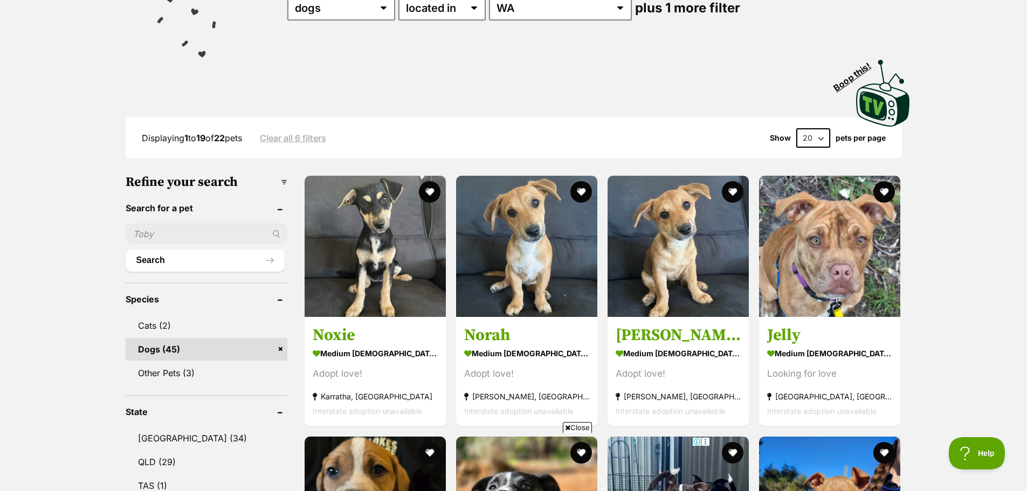
click at [571, 426] on span "Close" at bounding box center [577, 427] width 29 height 11
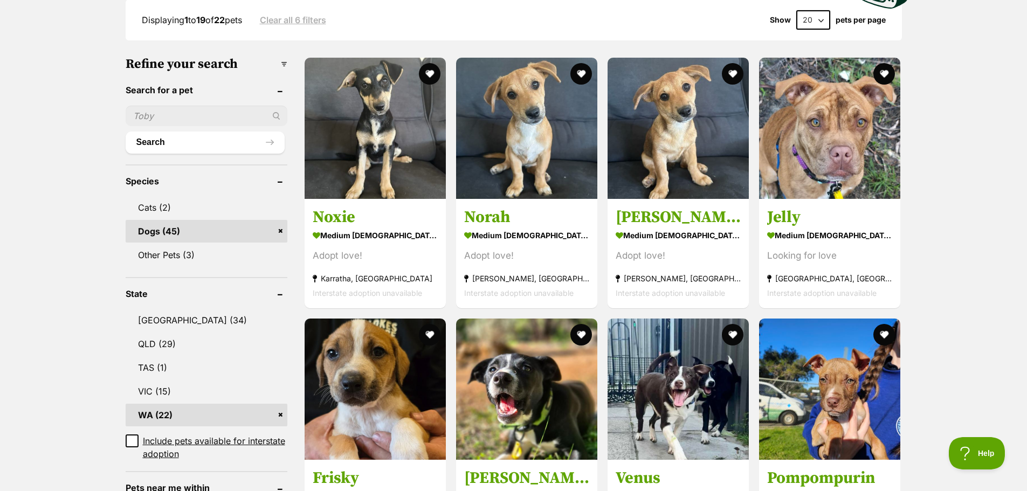
scroll to position [298, 0]
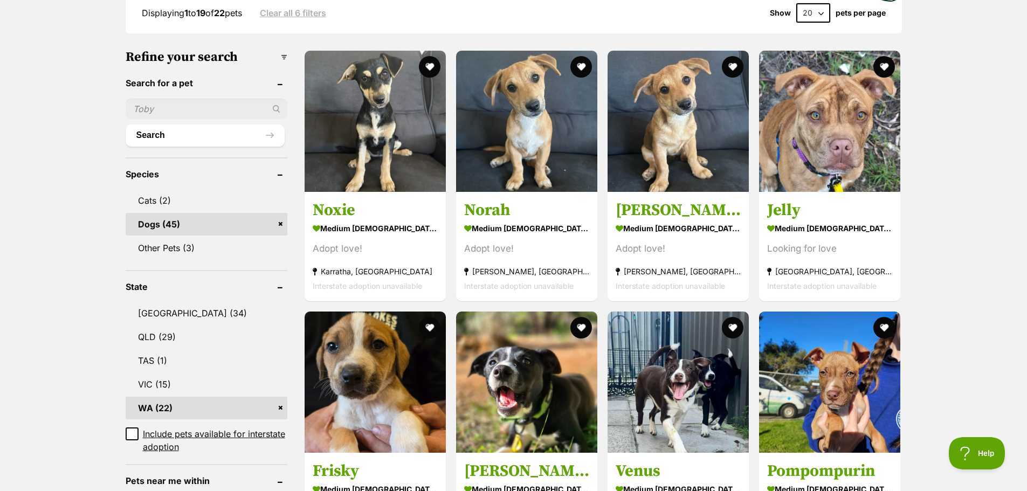
scroll to position [325, 0]
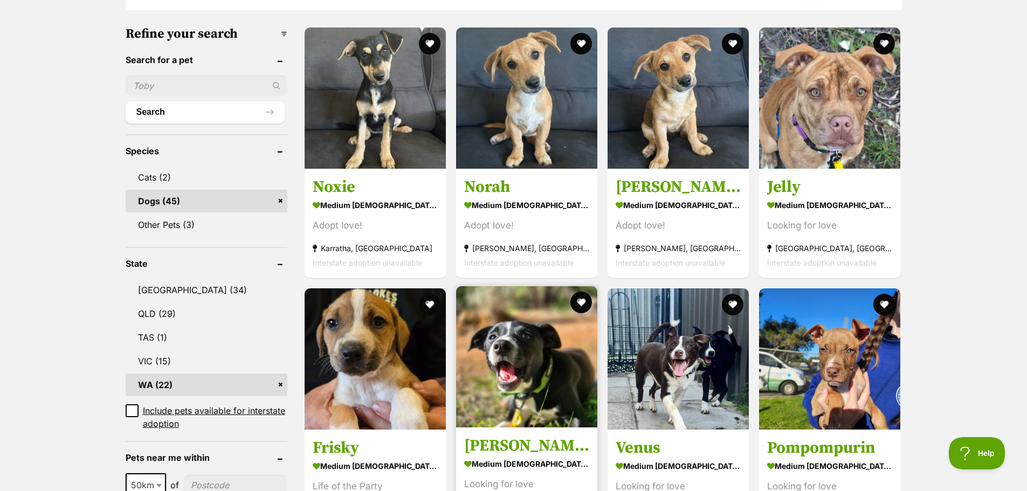
click at [536, 350] on img at bounding box center [526, 356] width 141 height 141
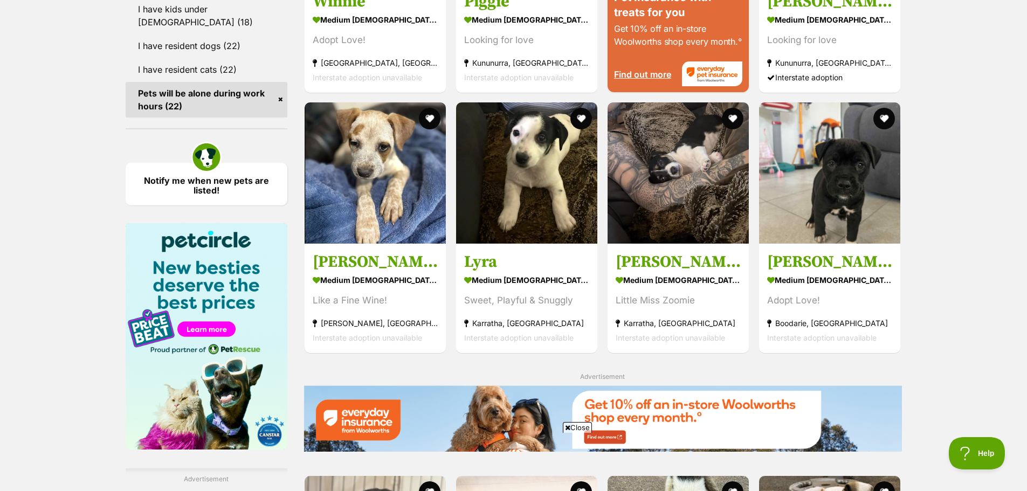
scroll to position [1241, 0]
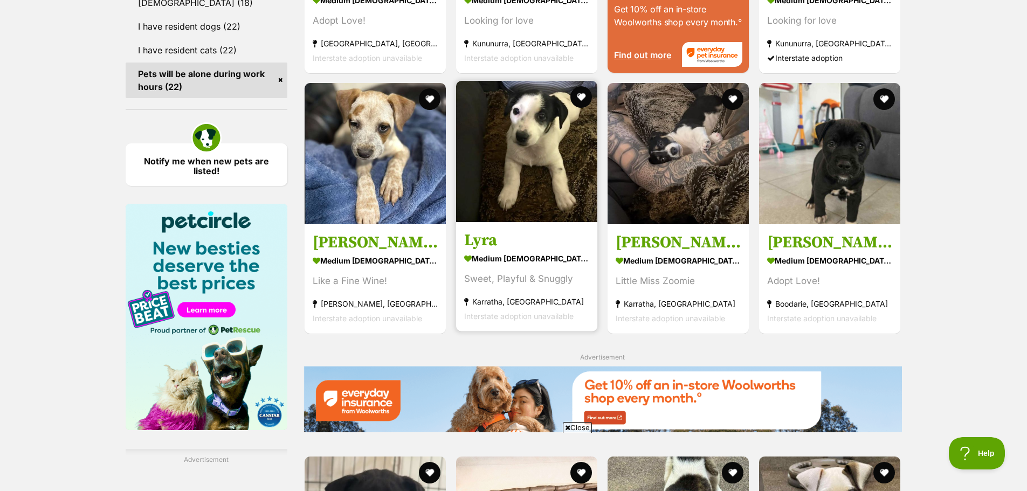
click at [550, 183] on img at bounding box center [526, 151] width 141 height 141
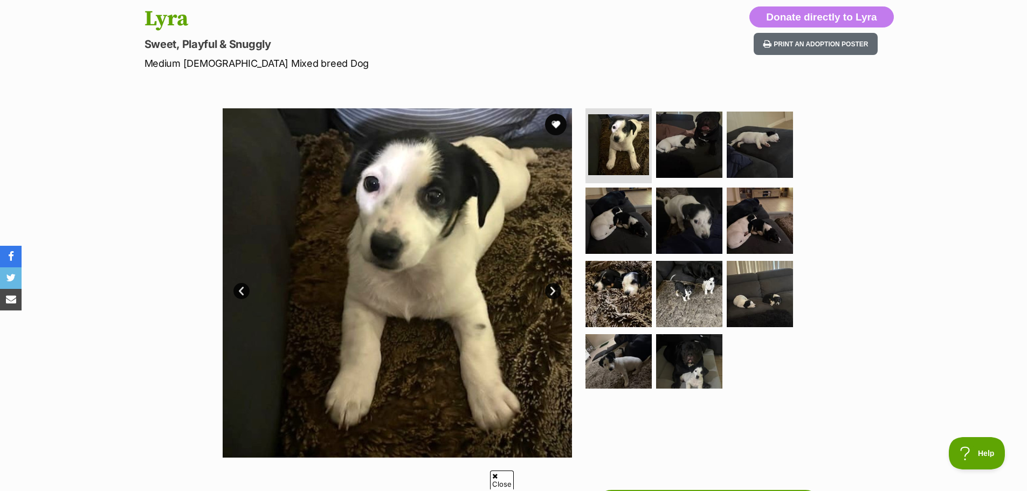
scroll to position [162, 0]
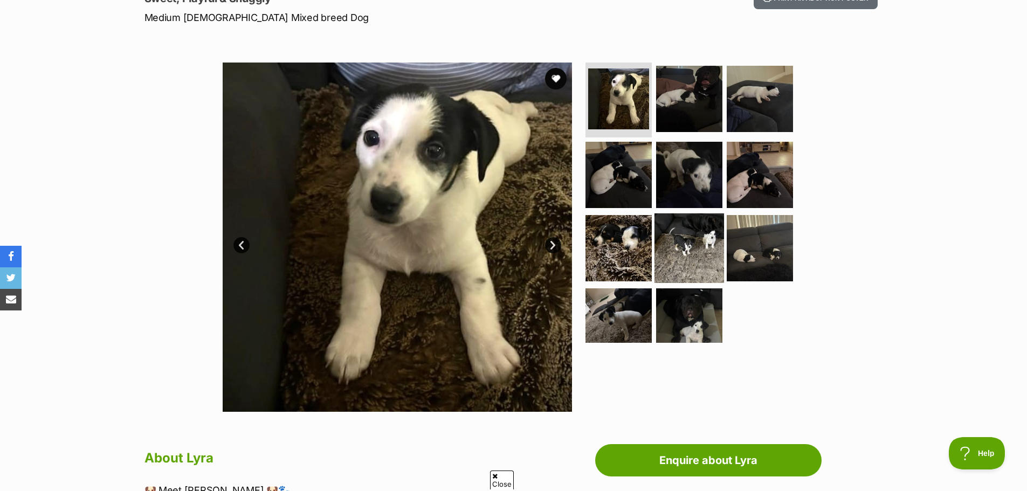
click at [684, 238] on img at bounding box center [690, 249] width 70 height 70
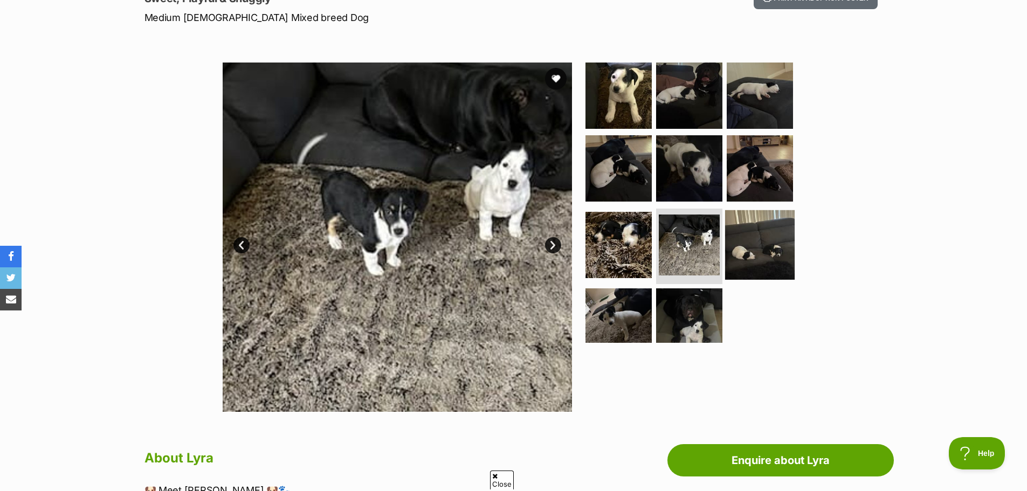
click at [756, 245] on img at bounding box center [760, 245] width 70 height 70
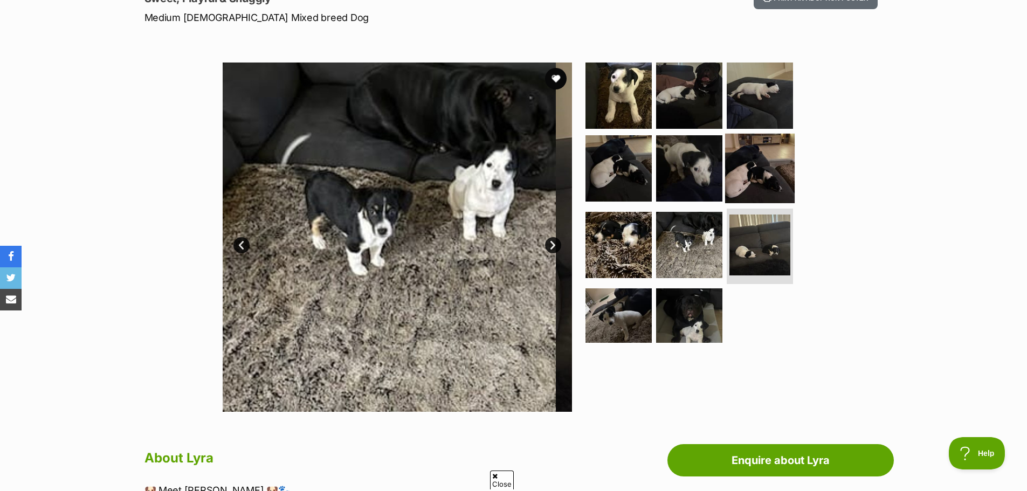
scroll to position [0, 0]
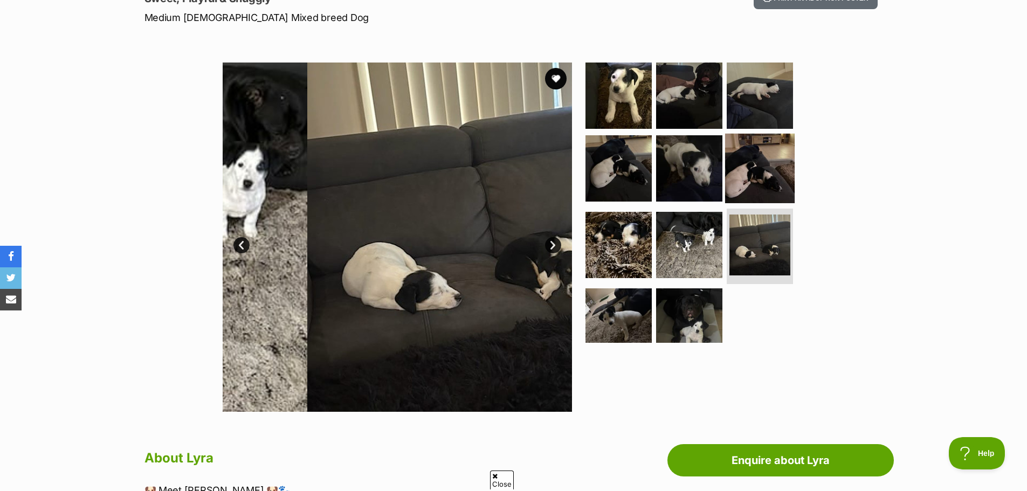
click at [754, 153] on img at bounding box center [760, 169] width 70 height 70
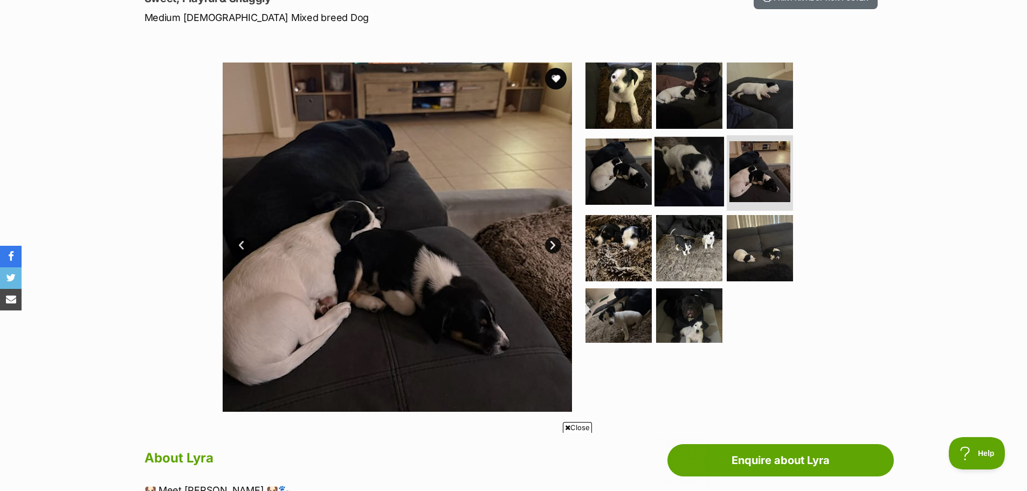
click at [698, 154] on img at bounding box center [690, 172] width 70 height 70
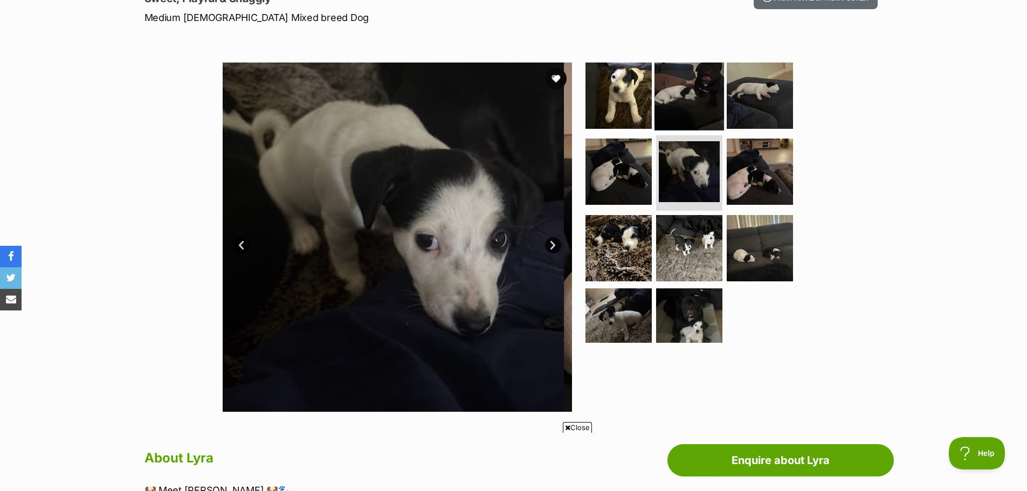
click at [683, 97] on img at bounding box center [690, 95] width 70 height 70
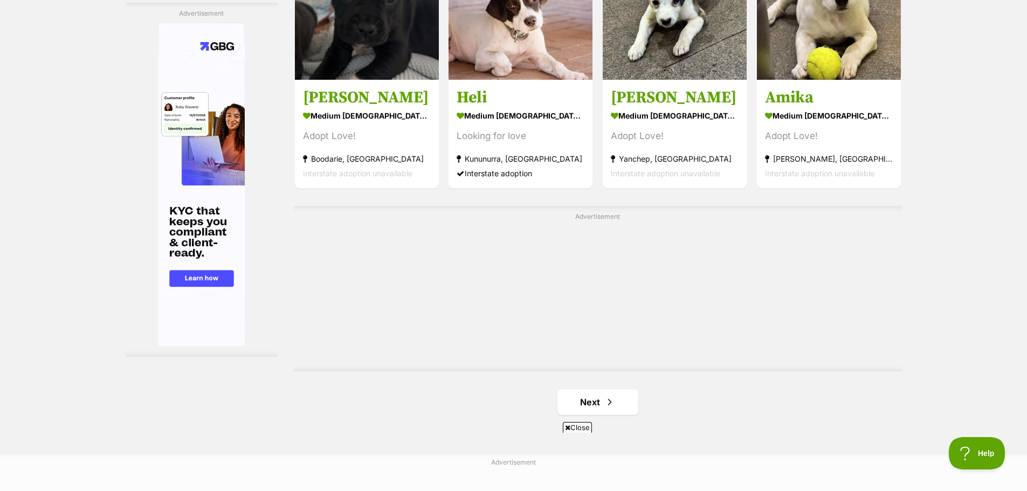
scroll to position [1863, 0]
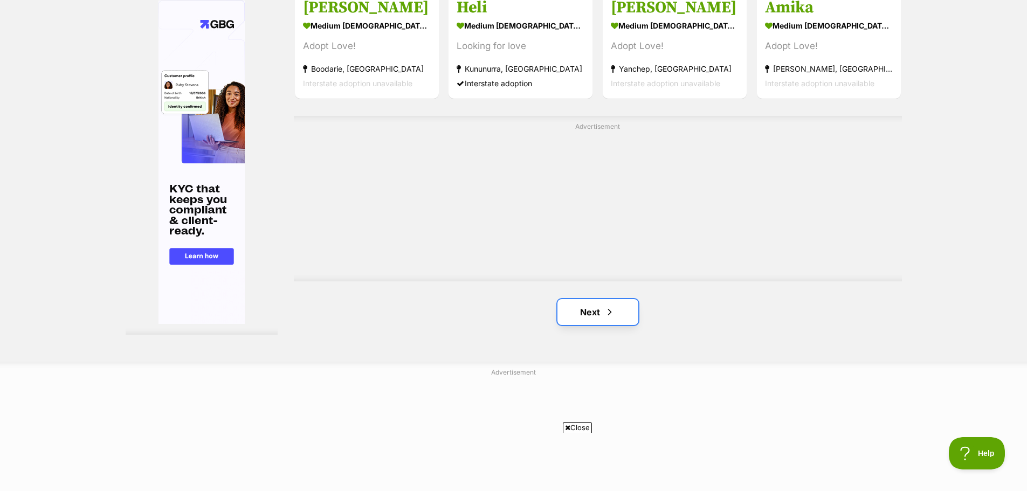
click at [602, 313] on link "Next" at bounding box center [598, 312] width 81 height 26
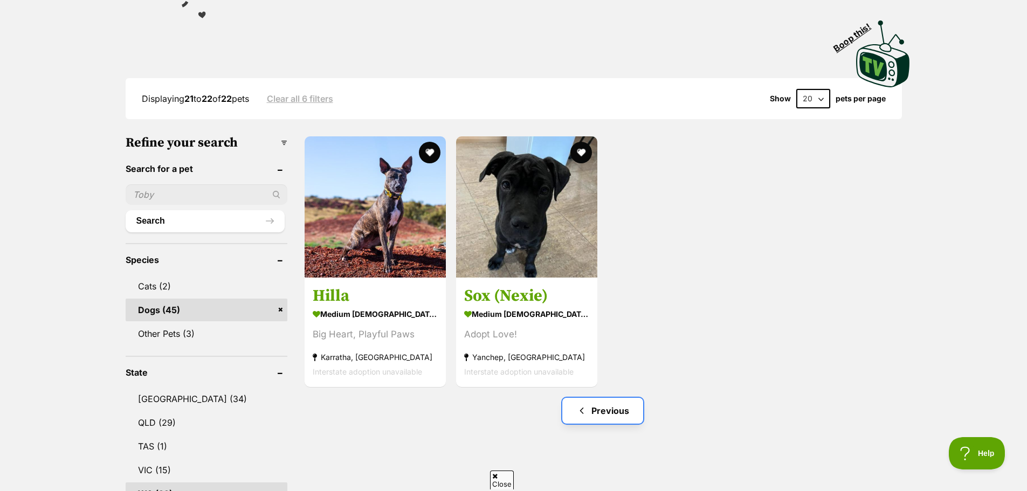
click at [568, 413] on link "Previous" at bounding box center [603, 411] width 81 height 26
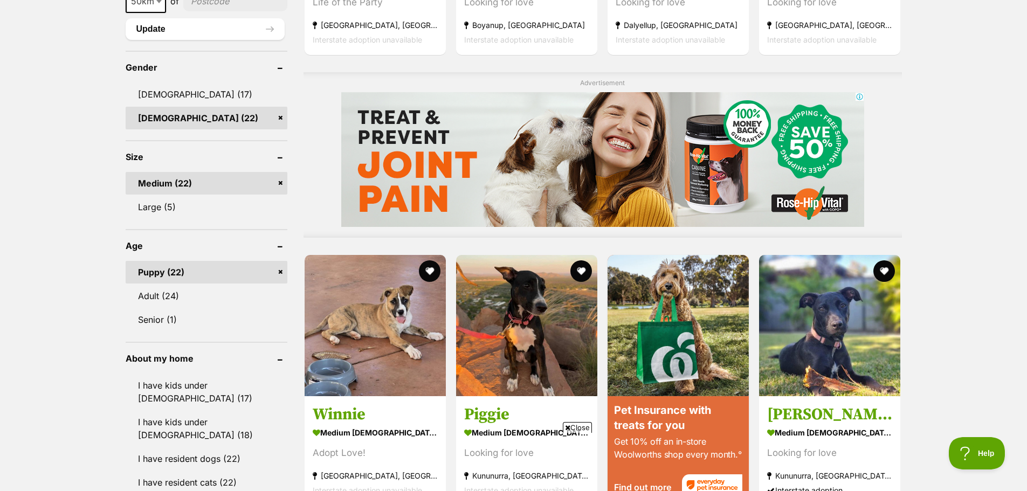
scroll to position [863, 0]
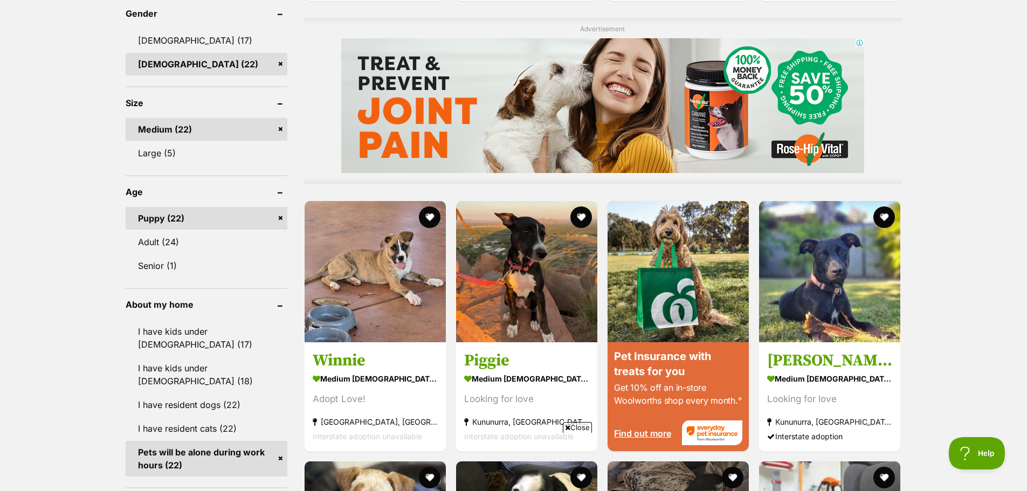
click at [925, 288] on div "Displaying 1 to 19 of 22 pets Clear all 6 filters Show 20 40 60 pets per page V…" at bounding box center [513, 376] width 1027 height 1945
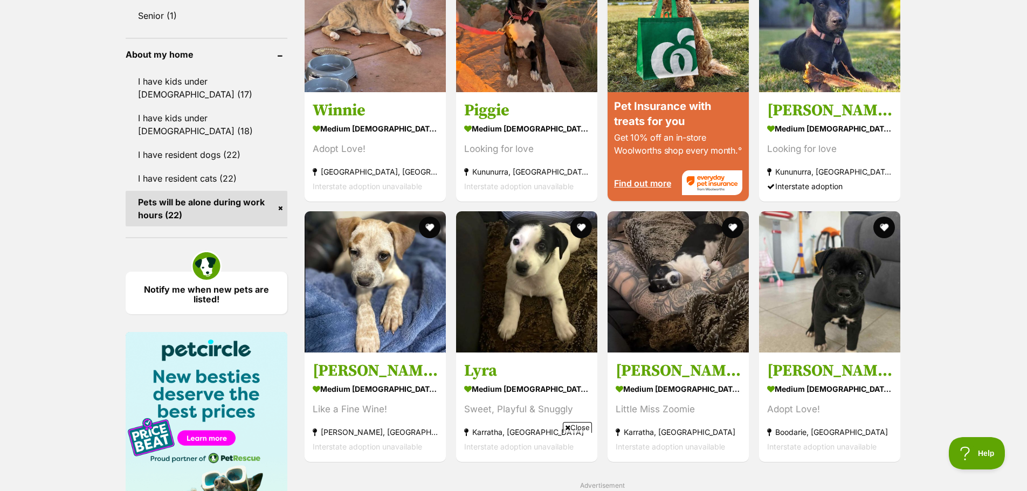
scroll to position [1133, 0]
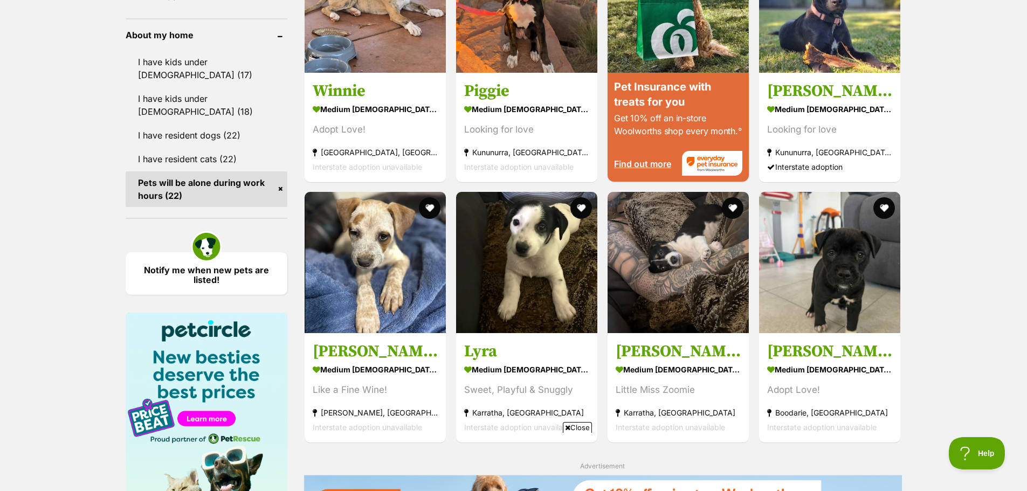
click at [925, 289] on div "Displaying 1 to 19 of 22 pets Clear all 6 filters Show 20 40 60 pets per page V…" at bounding box center [513, 106] width 1027 height 1945
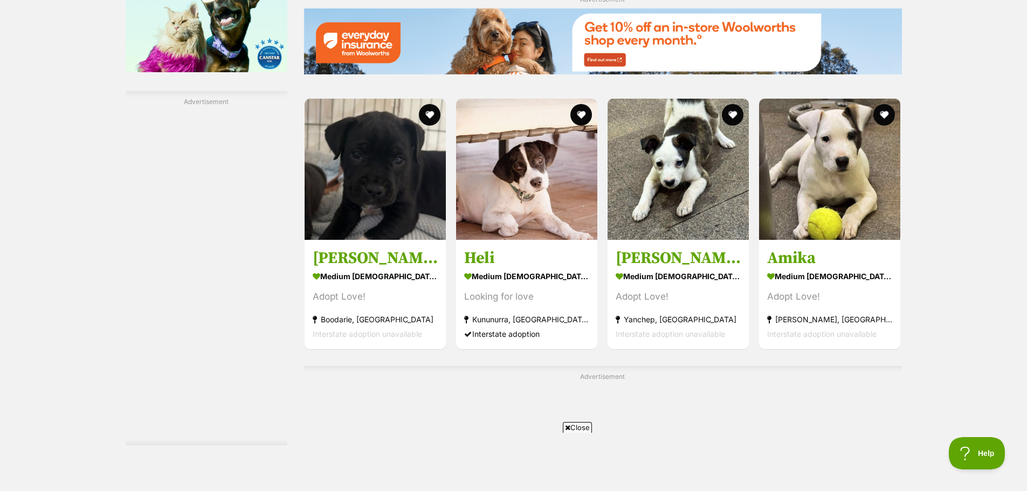
scroll to position [1618, 0]
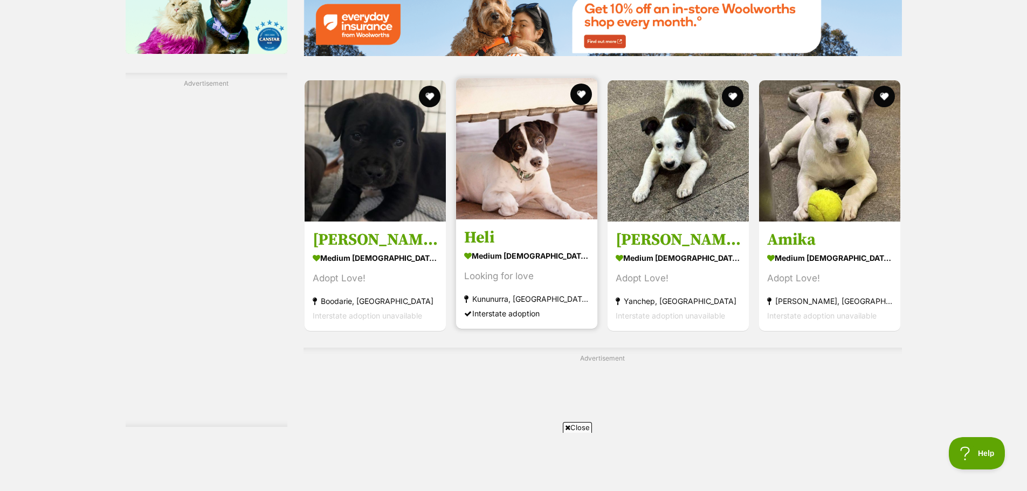
click at [514, 158] on img at bounding box center [526, 148] width 141 height 141
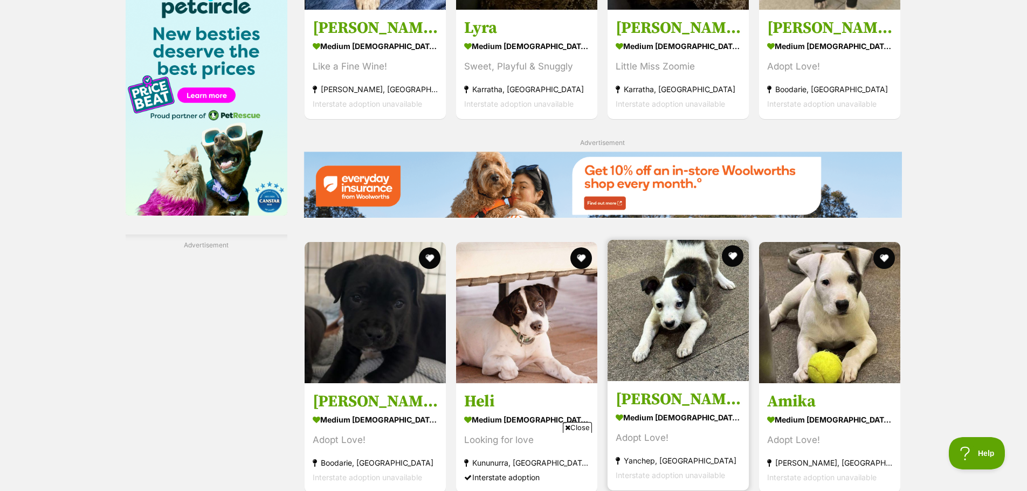
click at [681, 329] on img at bounding box center [678, 310] width 141 height 141
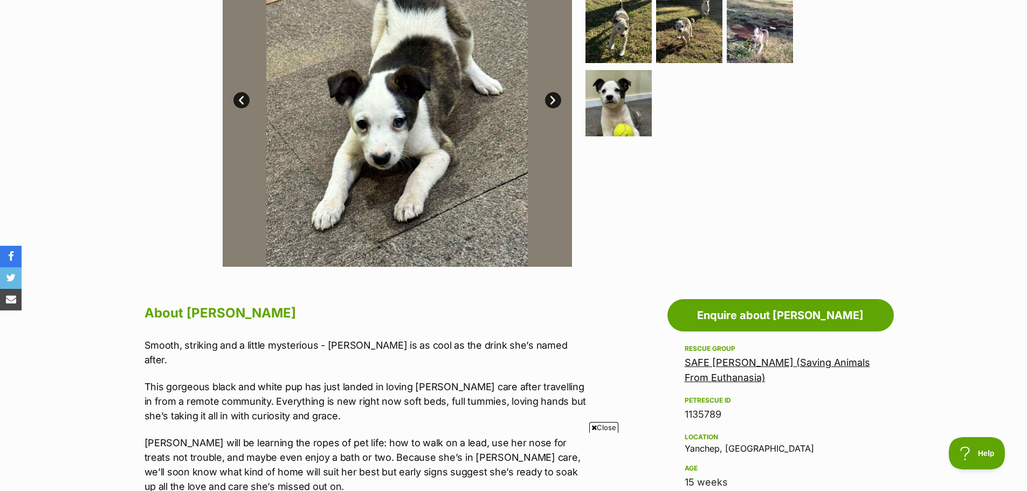
scroll to position [431, 0]
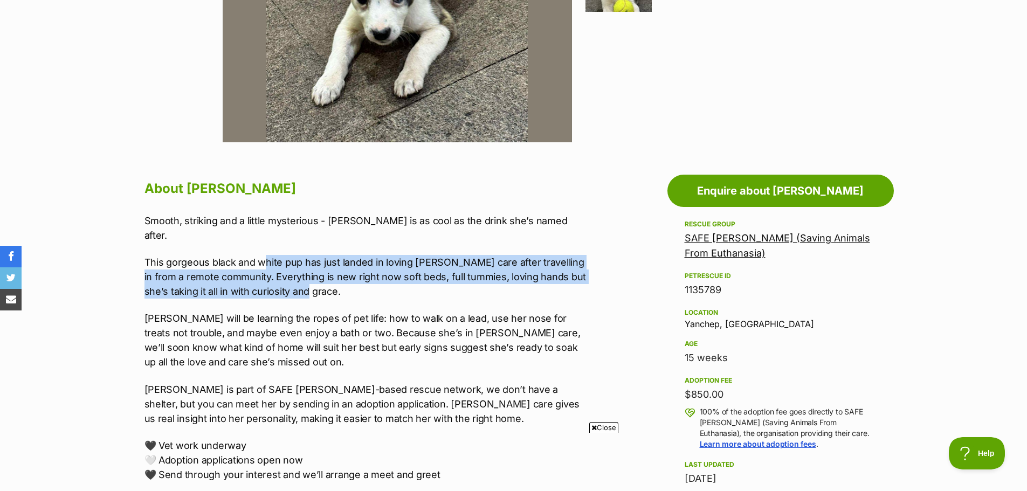
drag, startPoint x: 270, startPoint y: 243, endPoint x: 571, endPoint y: 278, distance: 303.5
click at [571, 278] on p "This gorgeous black and white pup has just landed in loving foster care after t…" at bounding box center [367, 277] width 445 height 44
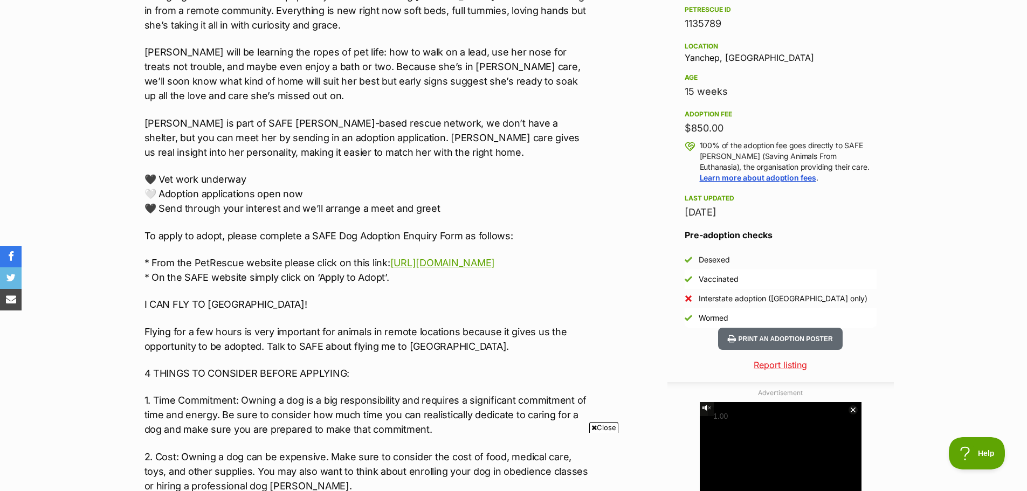
scroll to position [755, 0]
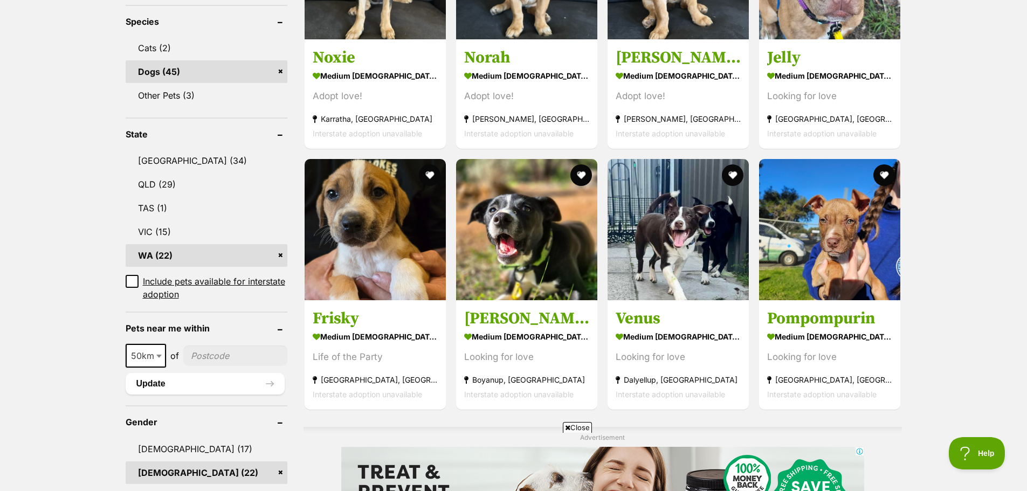
scroll to position [430, 0]
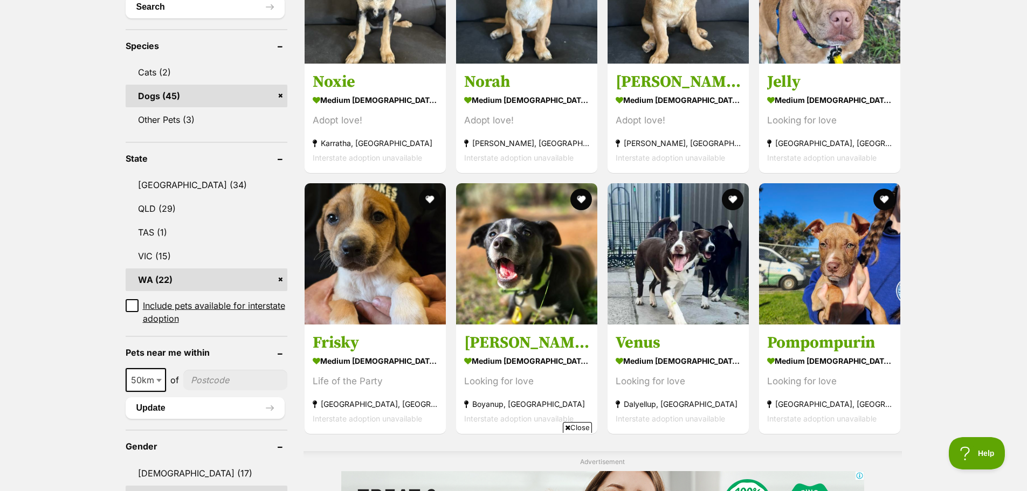
click at [568, 426] on icon at bounding box center [567, 427] width 5 height 7
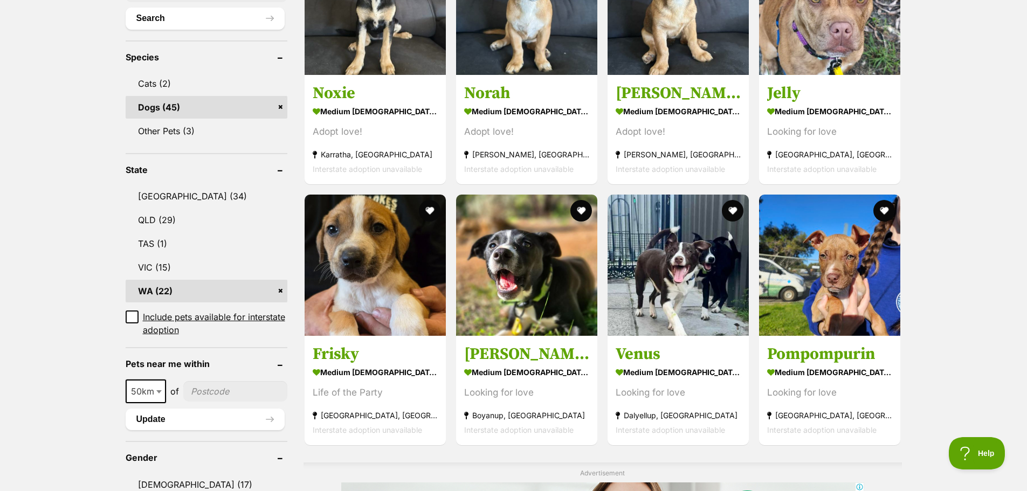
scroll to position [268, 0]
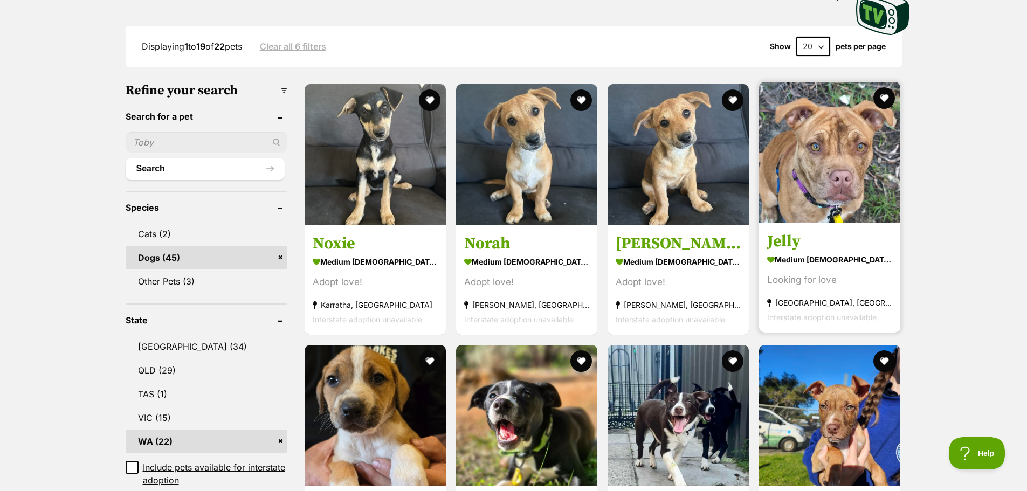
click at [886, 282] on div "Looking for love" at bounding box center [829, 280] width 125 height 15
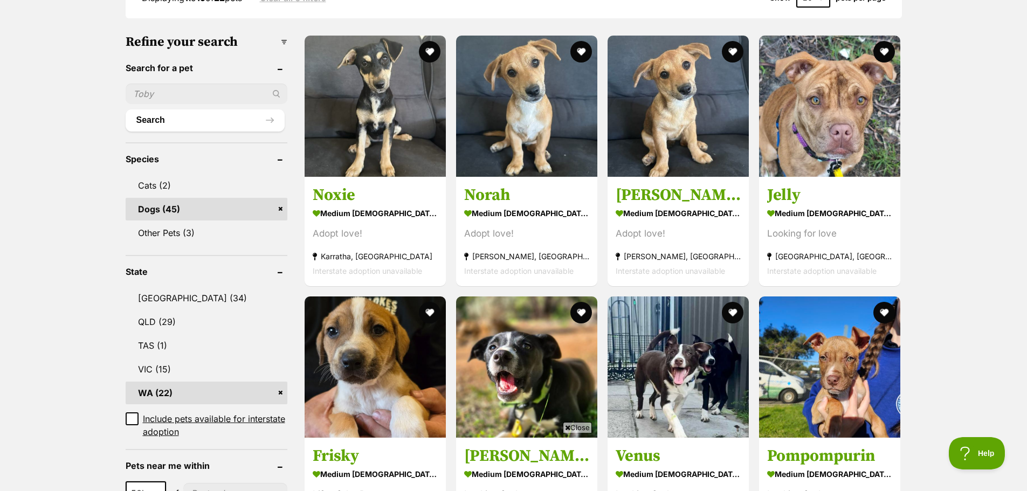
scroll to position [316, 0]
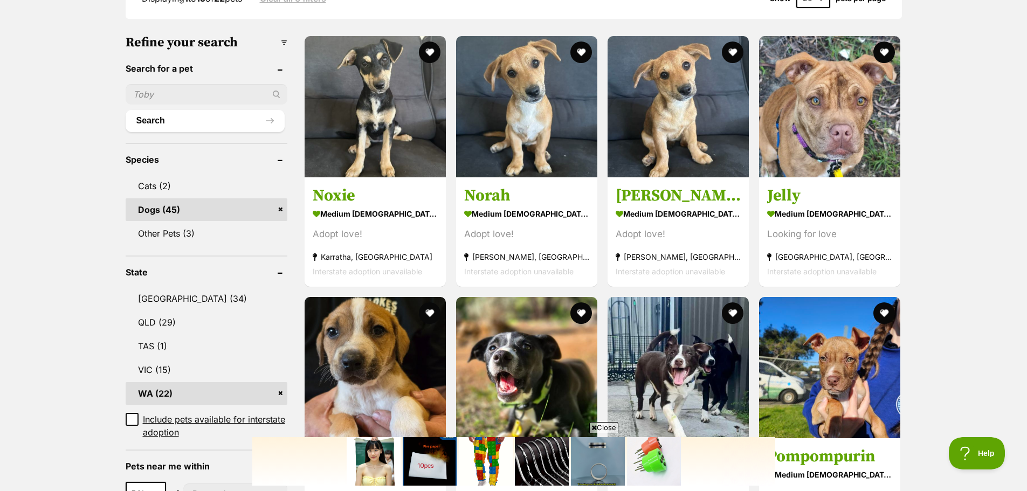
scroll to position [0, 0]
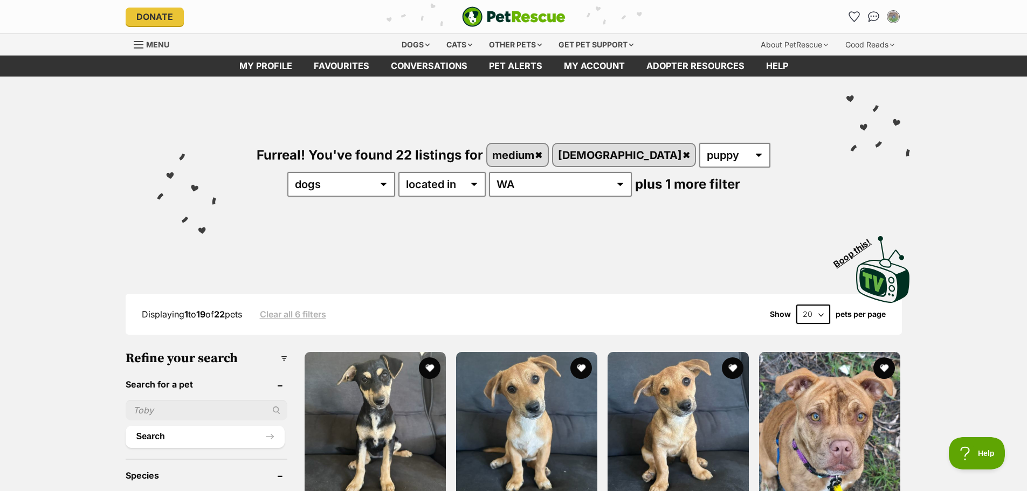
click at [944, 175] on div "Furreal! You've found 22 listings for medium [DEMOGRAPHIC_DATA] any age puppy a…" at bounding box center [513, 191] width 1027 height 229
drag, startPoint x: 908, startPoint y: 154, endPoint x: 958, endPoint y: 148, distance: 50.5
click at [958, 146] on div "Furreal! You've found 22 listings for medium [DEMOGRAPHIC_DATA] any age puppy a…" at bounding box center [513, 191] width 1027 height 229
click at [969, 182] on div "Furreal! You've found 22 listings for medium [DEMOGRAPHIC_DATA] any age puppy a…" at bounding box center [513, 191] width 1027 height 229
drag, startPoint x: 662, startPoint y: 186, endPoint x: 687, endPoint y: 180, distance: 26.0
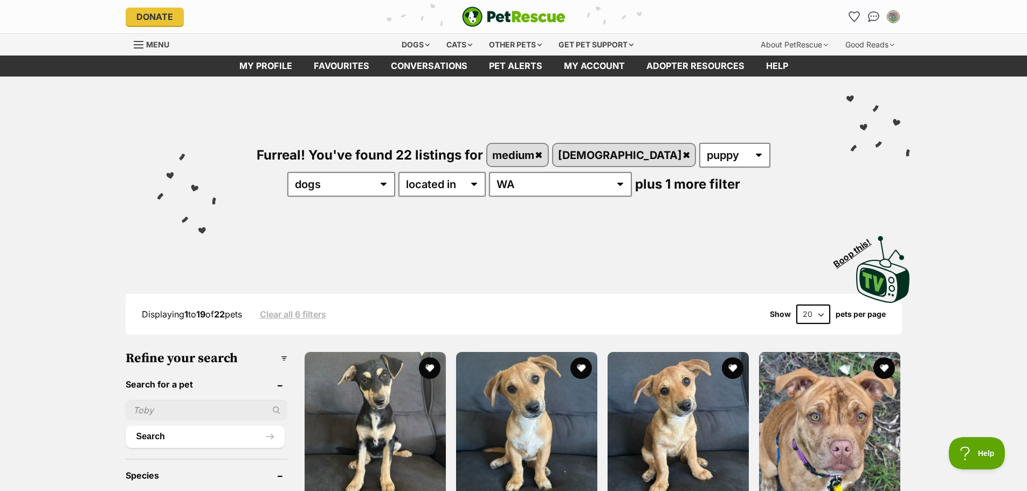
click at [687, 180] on div "Furreal! You've found 22 listings for medium [DEMOGRAPHIC_DATA] any age puppy a…" at bounding box center [514, 152] width 793 height 150
drag, startPoint x: 677, startPoint y: 186, endPoint x: 684, endPoint y: 186, distance: 6.5
click at [684, 185] on div "Furreal! You've found 22 listings for medium [DEMOGRAPHIC_DATA] any age puppy a…" at bounding box center [514, 152] width 793 height 150
click at [684, 186] on div "Furreal! You've found 22 listings for medium [DEMOGRAPHIC_DATA] any age puppy a…" at bounding box center [514, 152] width 793 height 150
